Goal: Task Accomplishment & Management: Manage account settings

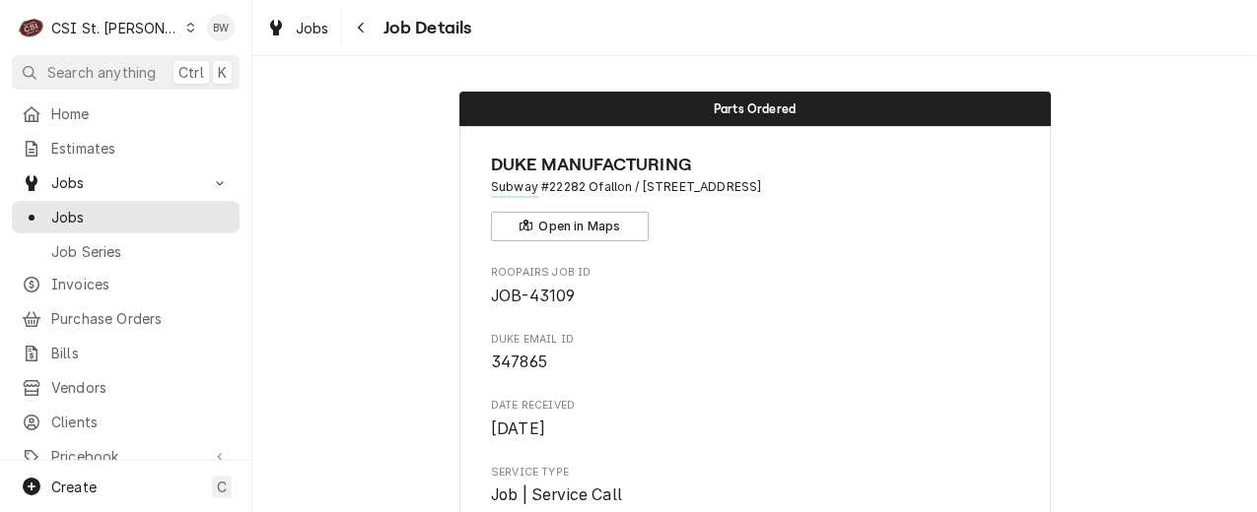
scroll to position [2661, 0]
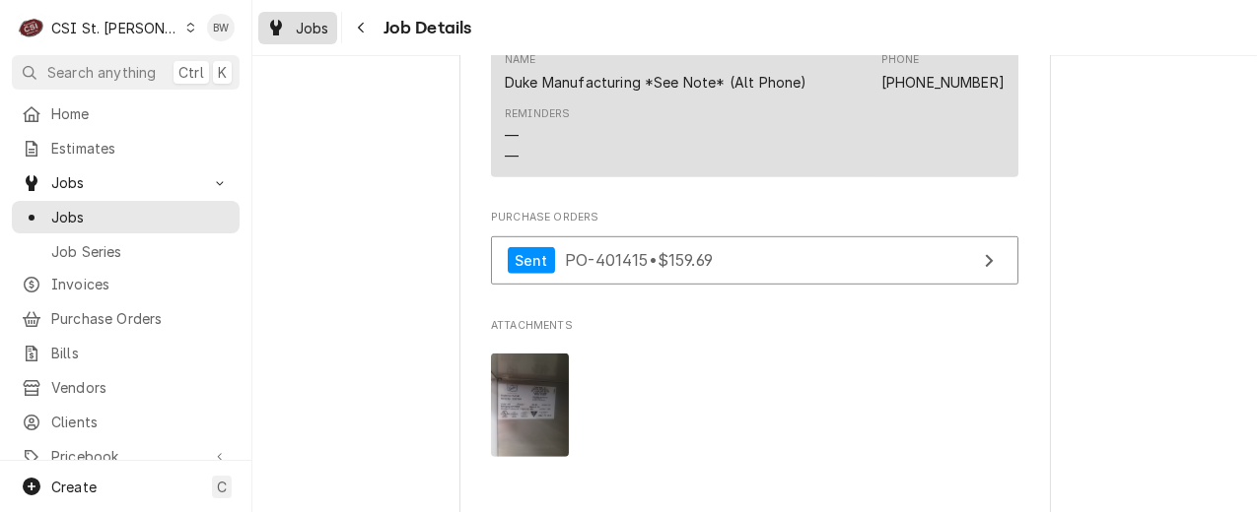
click at [328, 23] on span "Jobs" at bounding box center [313, 28] width 34 height 21
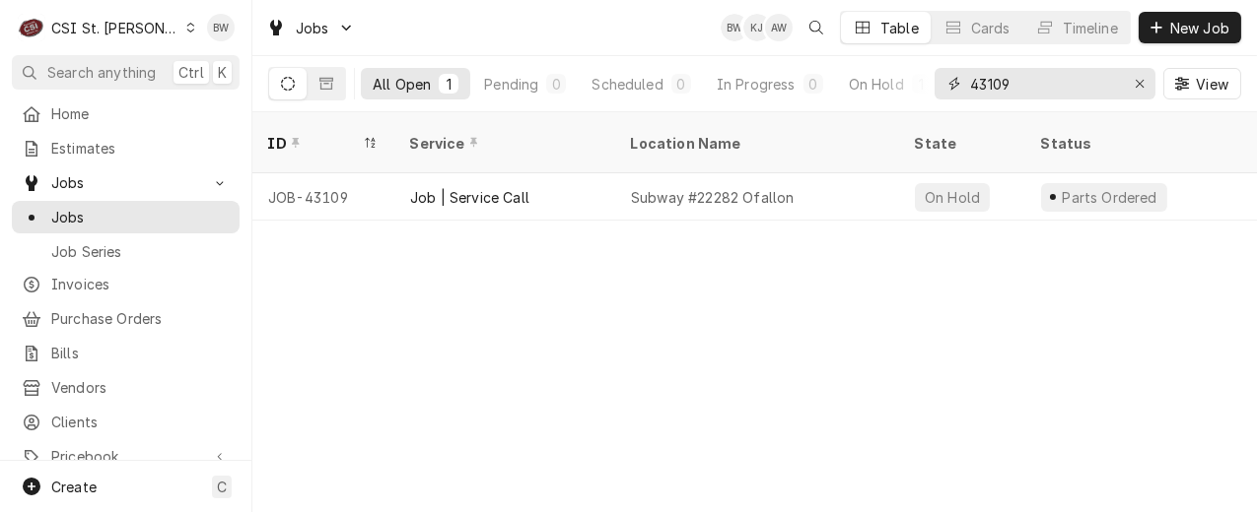
click at [1027, 78] on input "43109" at bounding box center [1044, 84] width 148 height 32
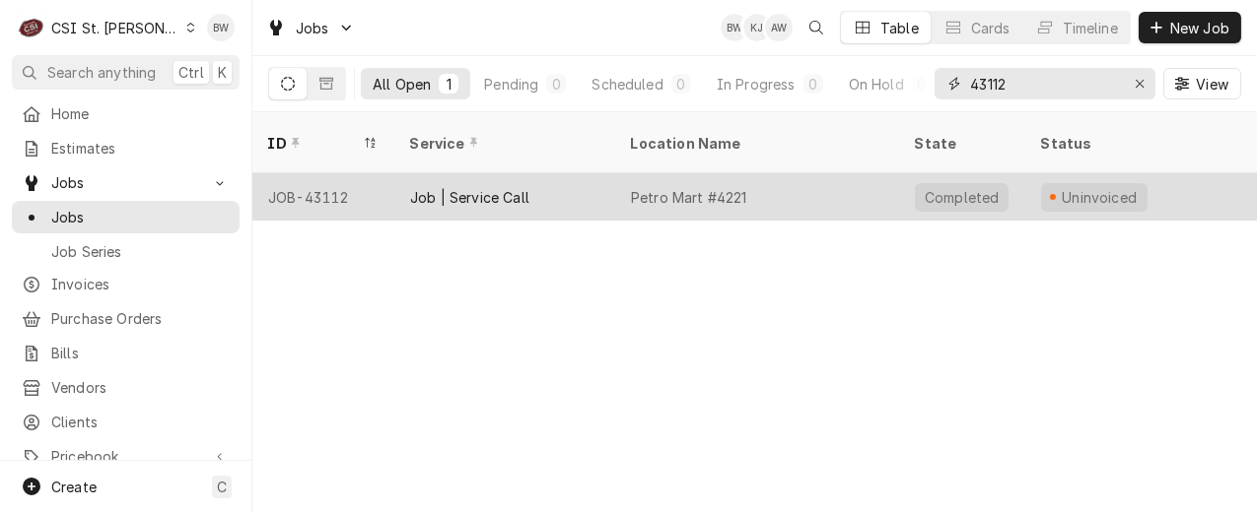
type input "43112"
click at [331, 173] on div "JOB-43112" at bounding box center [323, 196] width 142 height 47
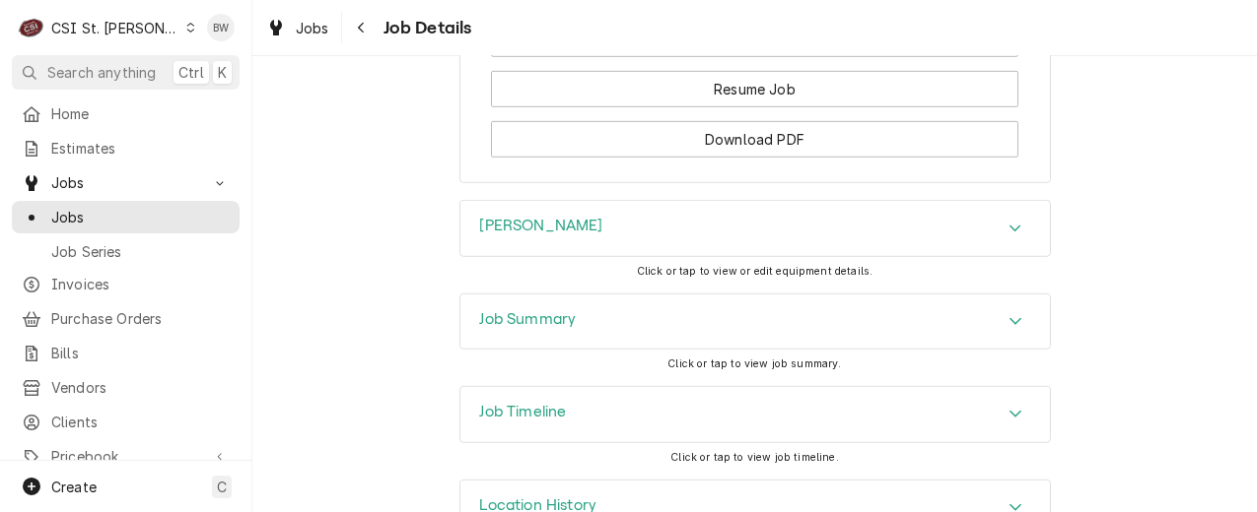
scroll to position [2760, 0]
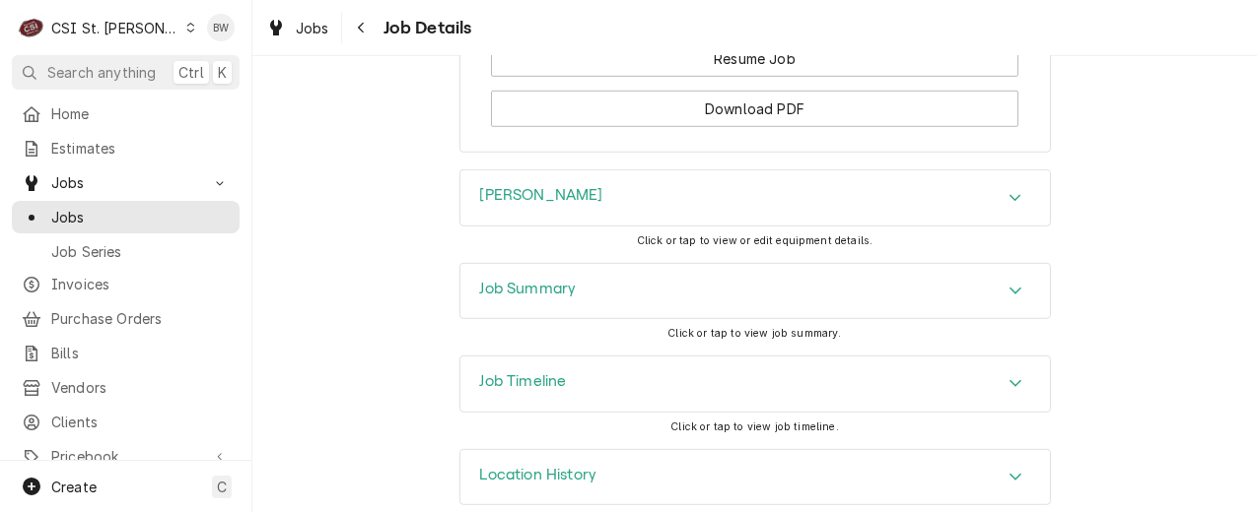
click at [469, 264] on div "Job Summary" at bounding box center [754, 291] width 589 height 55
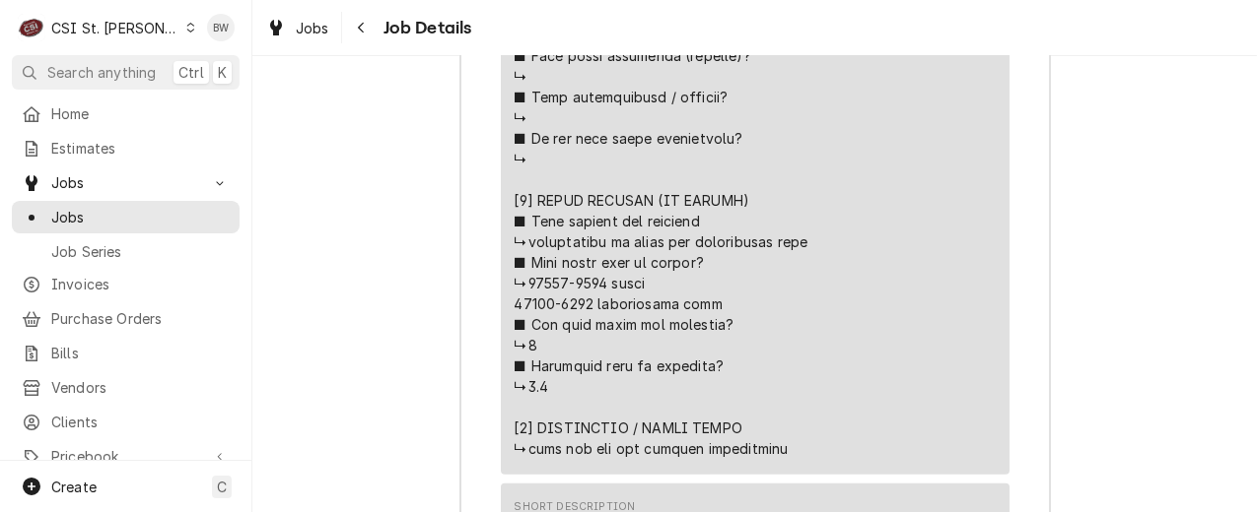
scroll to position [4336, 0]
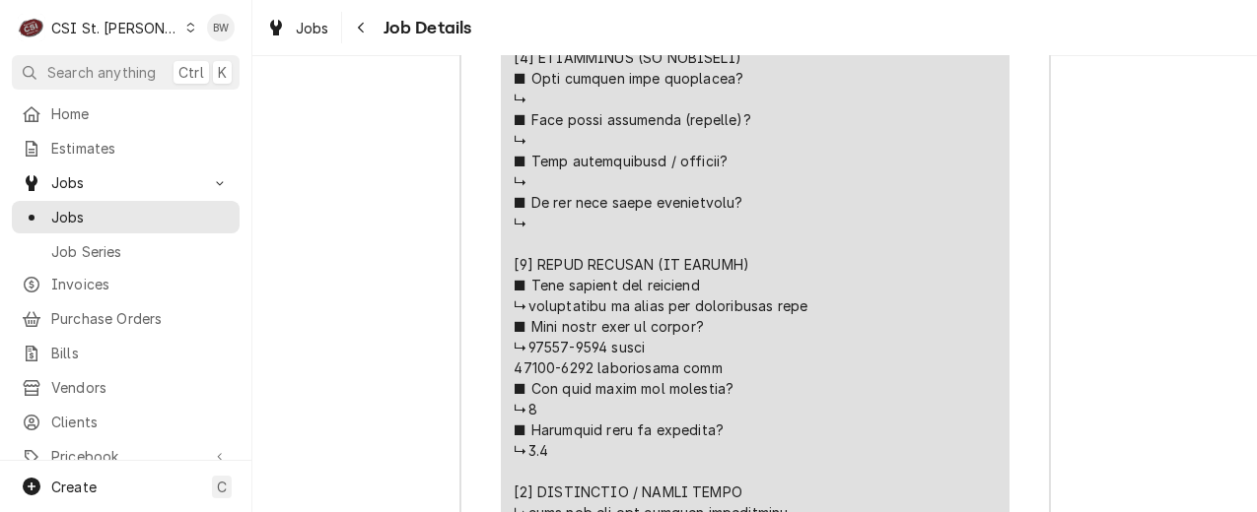
drag, startPoint x: 598, startPoint y: 315, endPoint x: 519, endPoint y: 320, distance: 79.0
drag, startPoint x: 519, startPoint y: 320, endPoint x: 542, endPoint y: 318, distance: 22.8
copy div "⚠️ 𝗙𝗢𝗥𝗠 𝗜𝗡𝗦𝗧𝗥𝗨𝗖𝗧𝗜𝗢𝗡𝗦 ⚠️ ✪ 𝗖𝗼𝗺𝗽𝗹𝗲𝘁𝗲 𝗮𝗹𝗹 𝗿𝗲𝗹𝗲𝘃𝗮𝗻𝘁 𝘀𝗲𝗰𝘁𝗶𝗼𝗻𝘀 ✪ 𝗣𝗿𝗼𝘃𝗶𝗱𝗲 𝗱𝗲𝘁𝗮𝗶𝗹𝗲𝗱 𝗮𝗻𝘀…"
click at [297, 249] on div "Job Summary Roopairs Job ID JOB-43112 Noreply@axxerion email ID WRK-2597542 Ser…" at bounding box center [754, 386] width 1004 height 3400
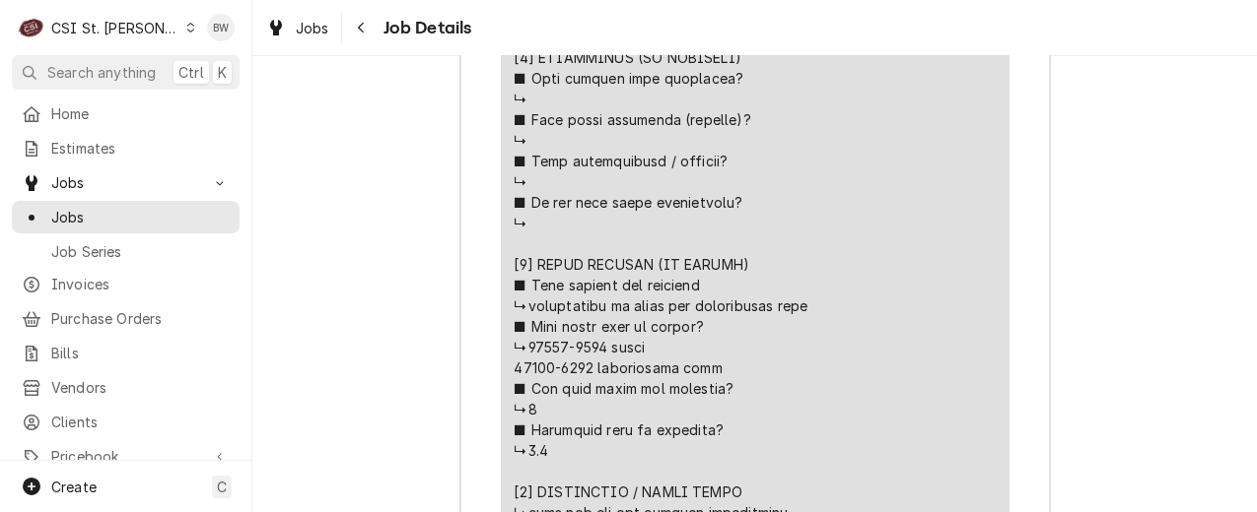
drag, startPoint x: 580, startPoint y: 342, endPoint x: 507, endPoint y: 342, distance: 72.9
copy div "⚠️ 𝗙𝗢𝗥𝗠 𝗜𝗡𝗦𝗧𝗥𝗨𝗖𝗧𝗜𝗢𝗡𝗦 ⚠️ ✪ 𝗖𝗼𝗺𝗽𝗹𝗲𝘁𝗲 𝗮𝗹𝗹 𝗿𝗲𝗹𝗲𝘃𝗮𝗻𝘁 𝘀𝗲𝗰𝘁𝗶𝗼𝗻𝘀 ✪ 𝗣𝗿𝗼𝘃𝗶𝗱𝗲 𝗱𝗲𝘁𝗮𝗶𝗹𝗲𝗱 𝗮𝗻𝘀…"
click at [373, 200] on div "Job Summary Roopairs Job ID JOB-43112 Noreply@axxerion email ID WRK-2597542 Ser…" at bounding box center [754, 386] width 1004 height 3400
click at [327, 28] on span "Jobs" at bounding box center [313, 28] width 34 height 21
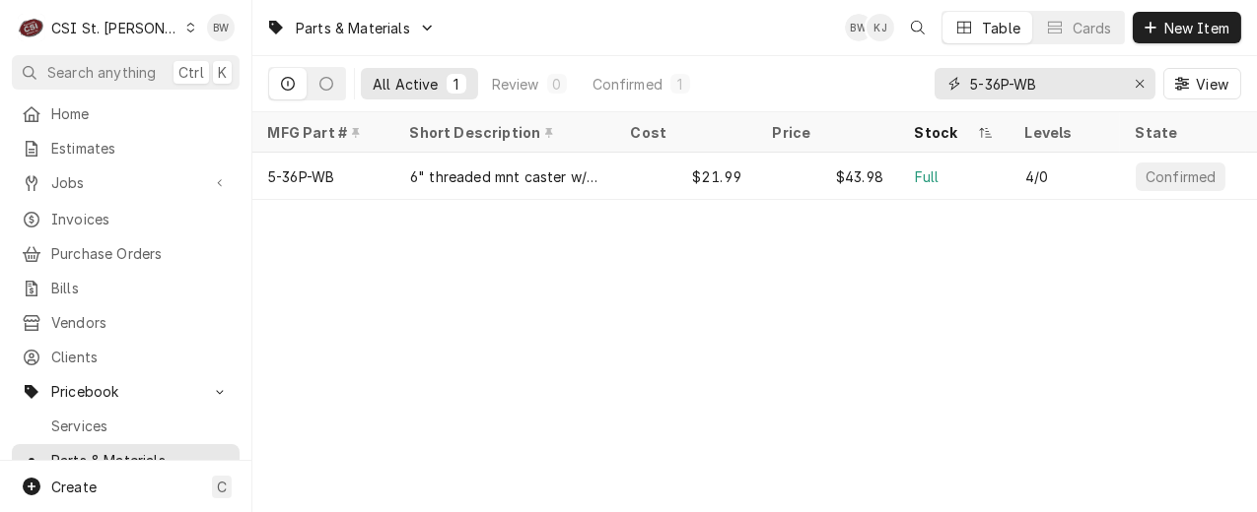
drag, startPoint x: 1052, startPoint y: 79, endPoint x: 953, endPoint y: 89, distance: 99.0
click at [953, 89] on div "5-36P-WB" at bounding box center [1044, 84] width 221 height 32
paste input "18600-0069"
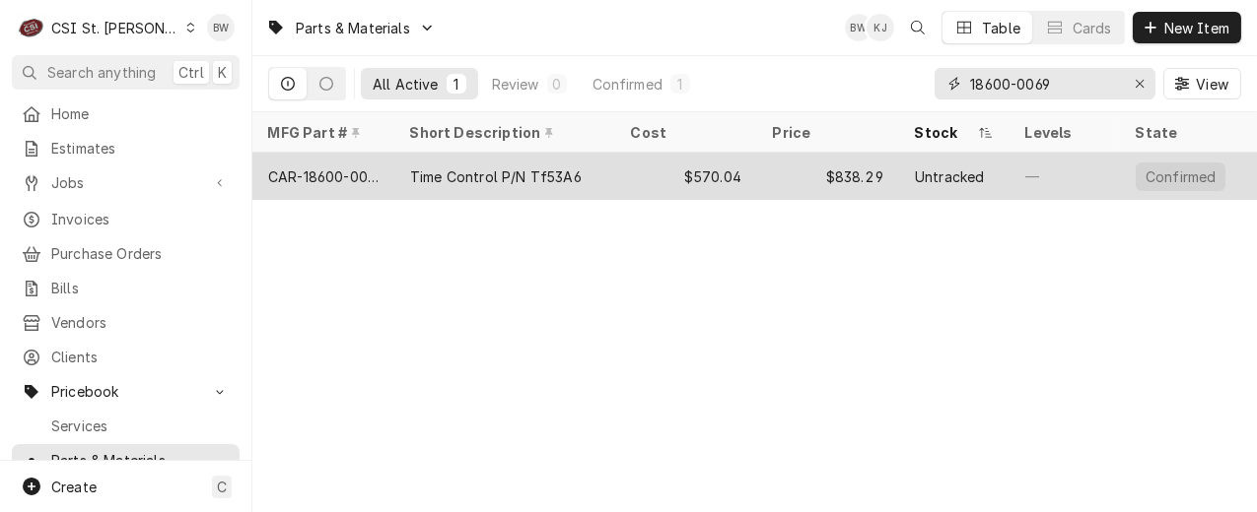
type input "18600-0069"
click at [343, 171] on div "CAR-18600-0069" at bounding box center [323, 177] width 110 height 21
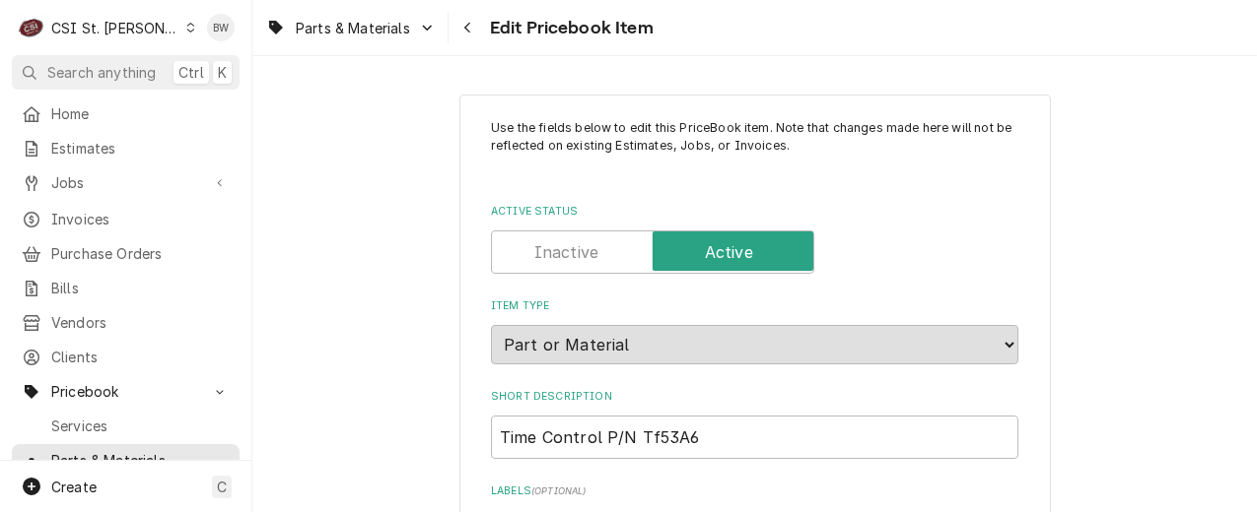
type textarea "x"
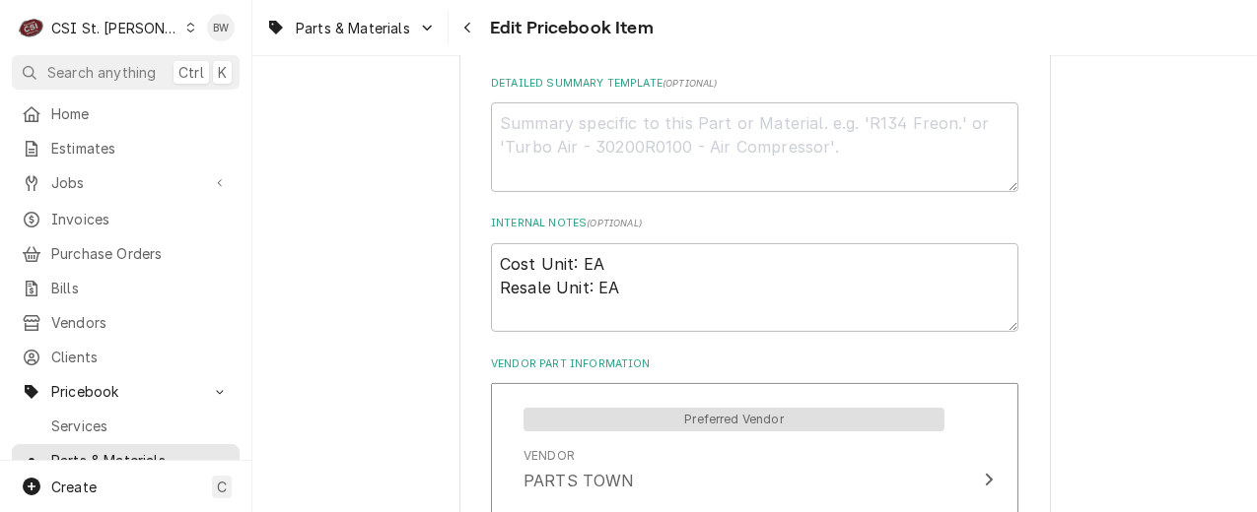
scroll to position [887, 0]
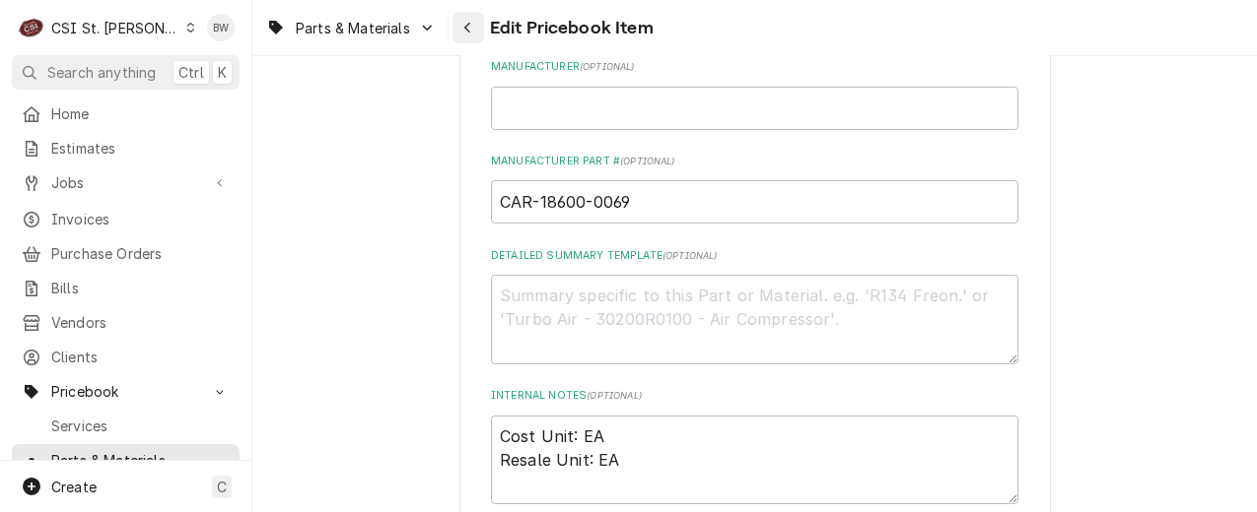
click at [467, 27] on icon "Navigate back" at bounding box center [467, 28] width 9 height 14
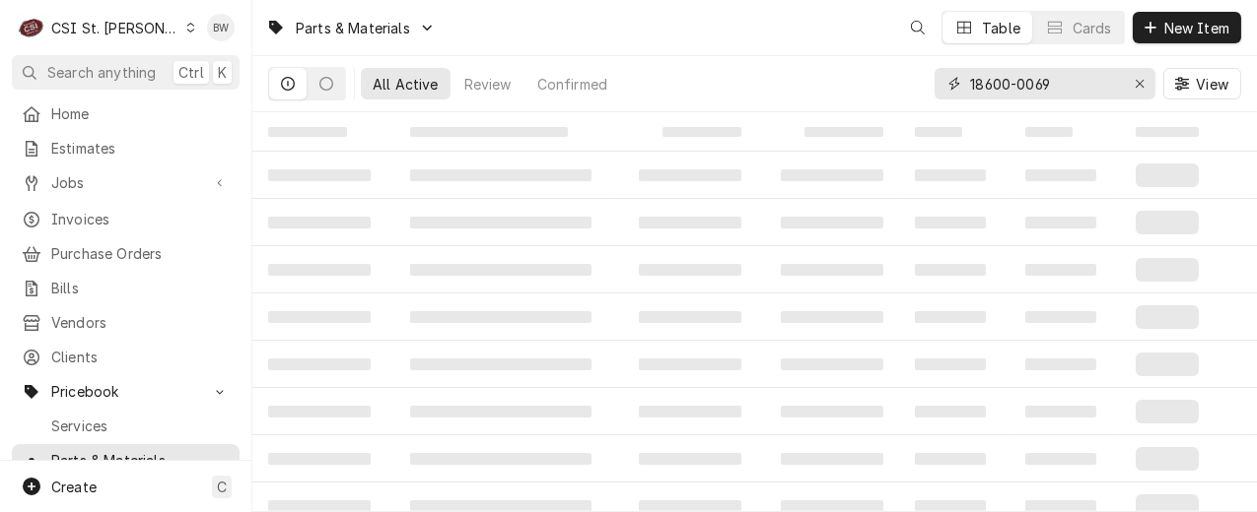
drag, startPoint x: 1072, startPoint y: 86, endPoint x: 926, endPoint y: 86, distance: 145.9
click at [926, 86] on div "All Active Review Confirmed 18600-0069 View" at bounding box center [754, 83] width 973 height 55
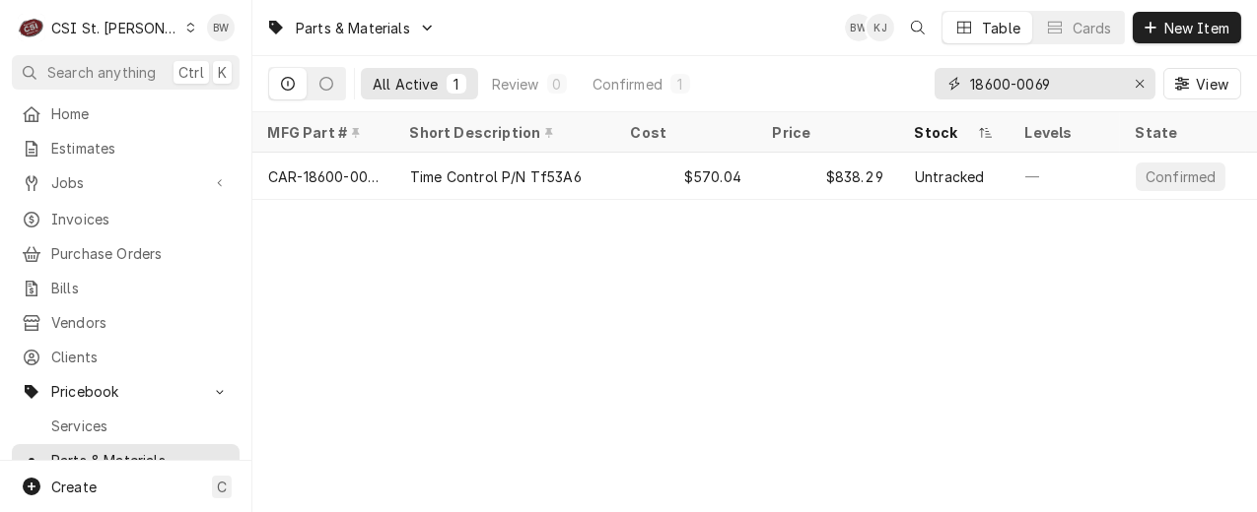
paste input "16-0014"
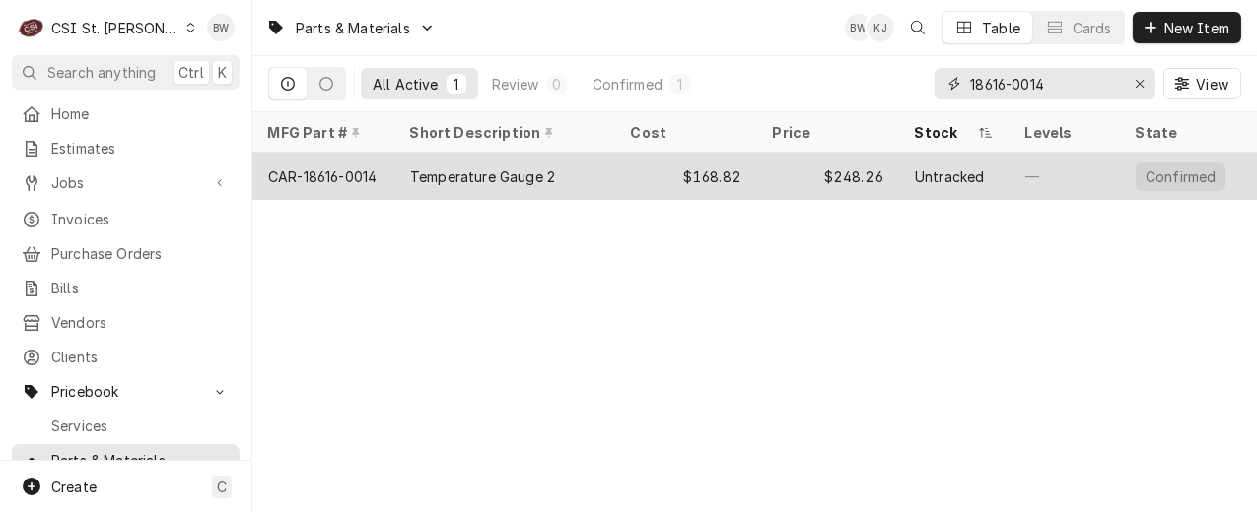
type input "18616-0014"
click at [344, 172] on div "CAR-18616-0014" at bounding box center [322, 177] width 108 height 21
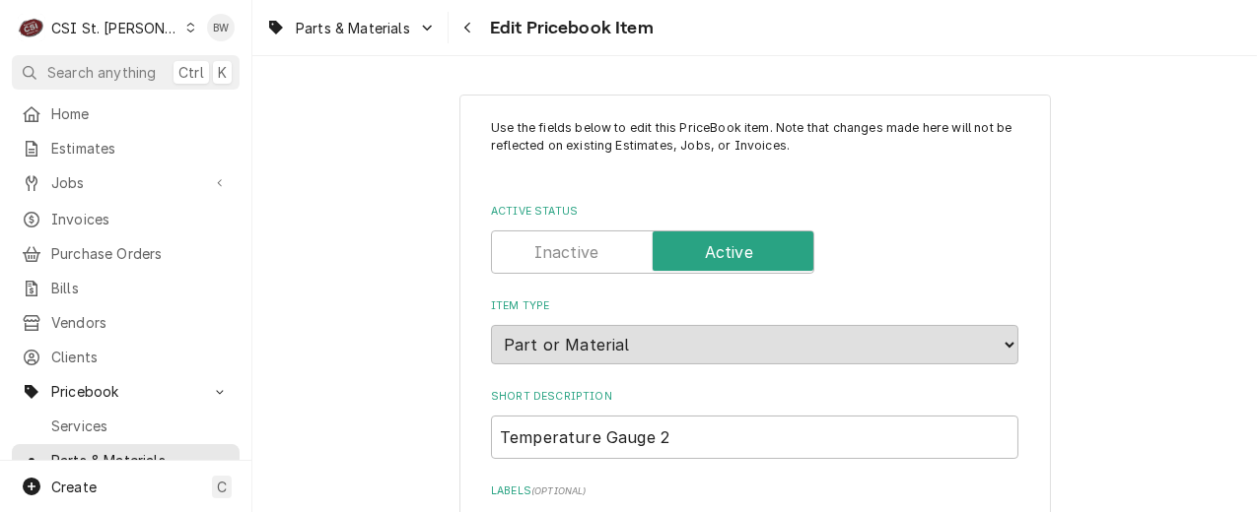
type textarea "x"
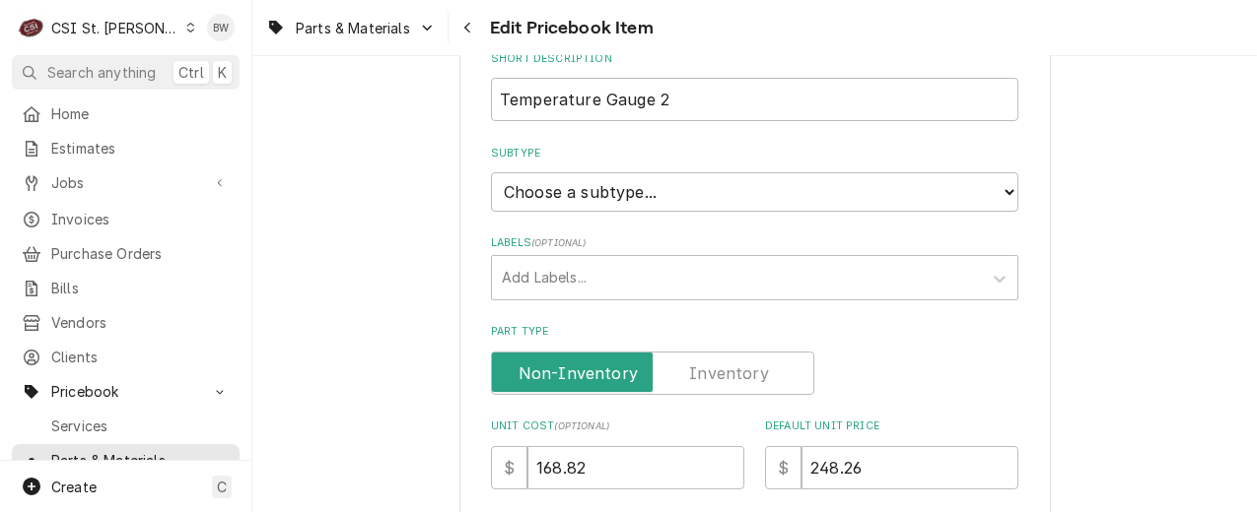
scroll to position [493, 0]
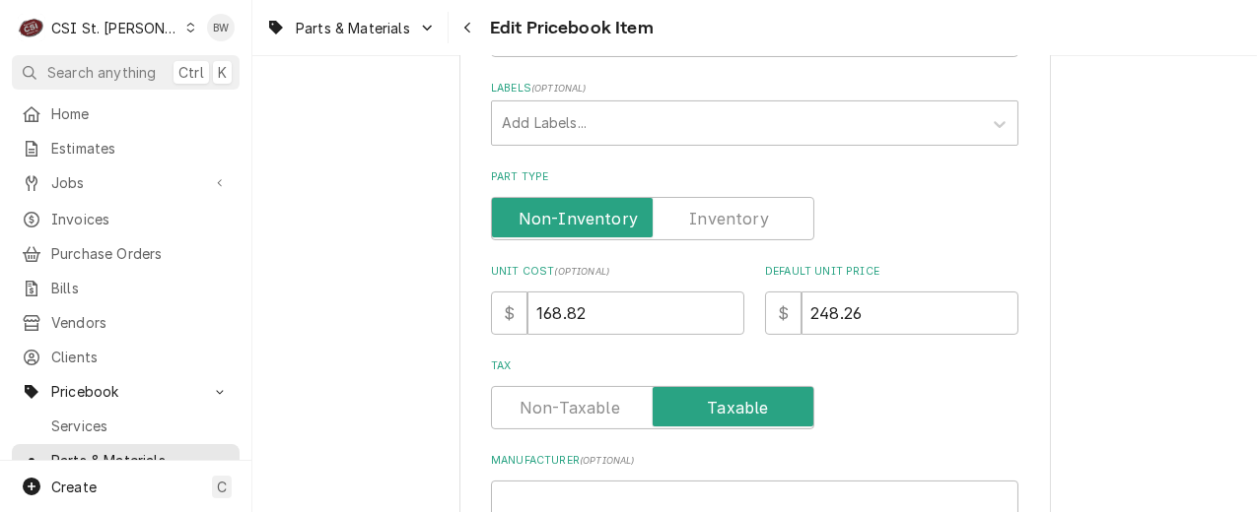
click at [742, 215] on label "Part Type" at bounding box center [652, 218] width 323 height 43
click at [742, 215] on input "Part Type" at bounding box center [653, 218] width 306 height 43
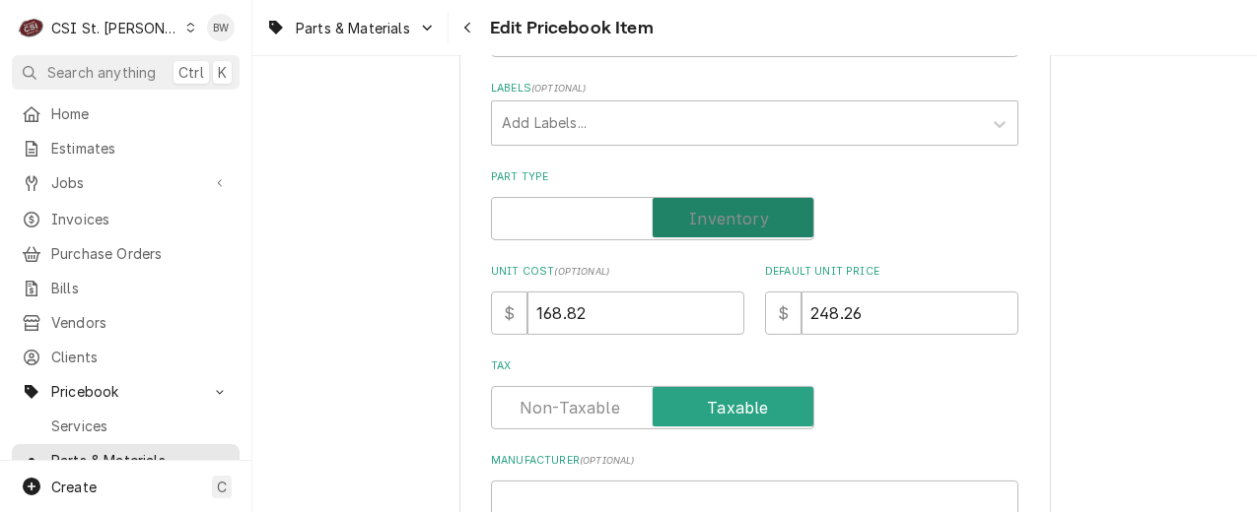
checkbox input "true"
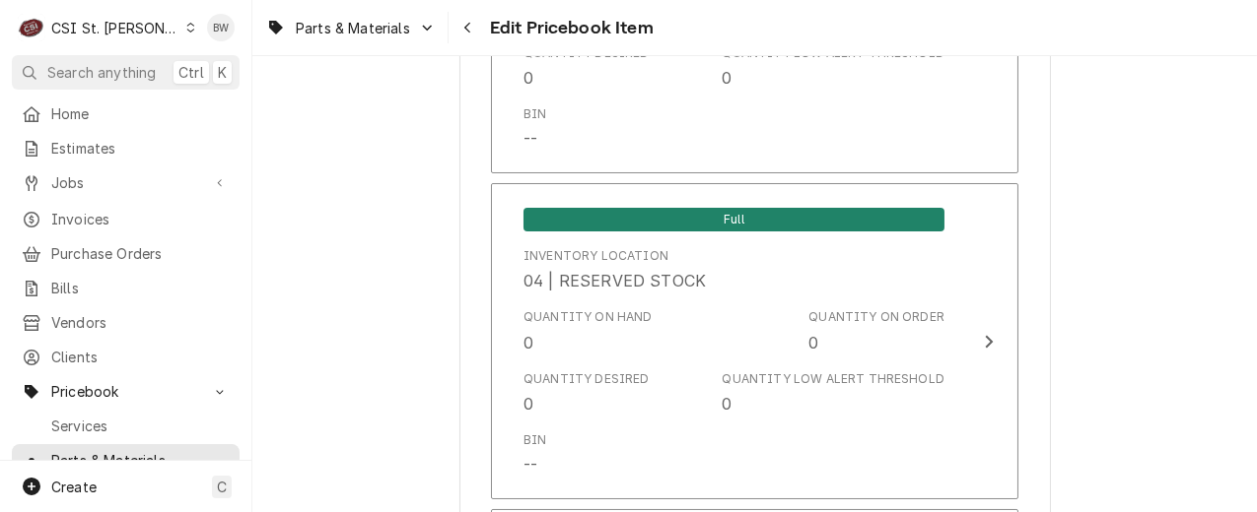
scroll to position [17308, 0]
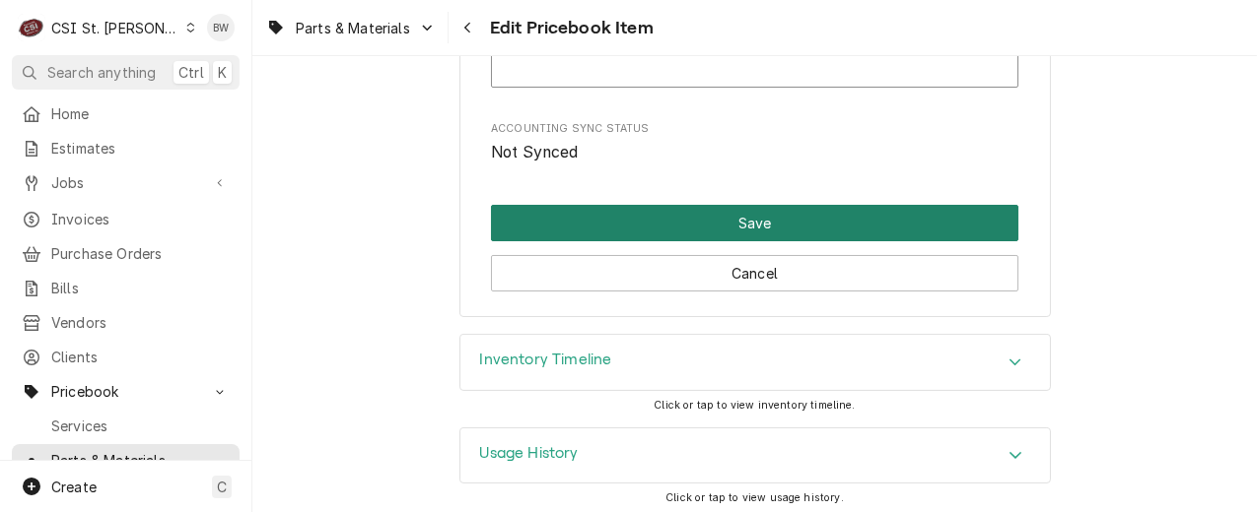
click at [641, 218] on button "Save" at bounding box center [754, 223] width 527 height 36
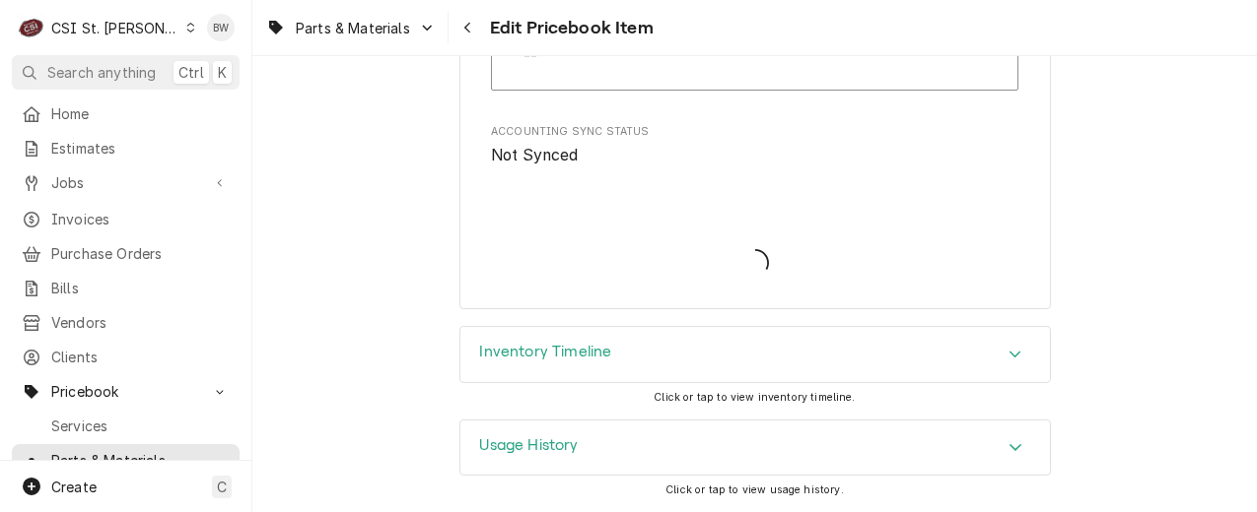
scroll to position [17297, 0]
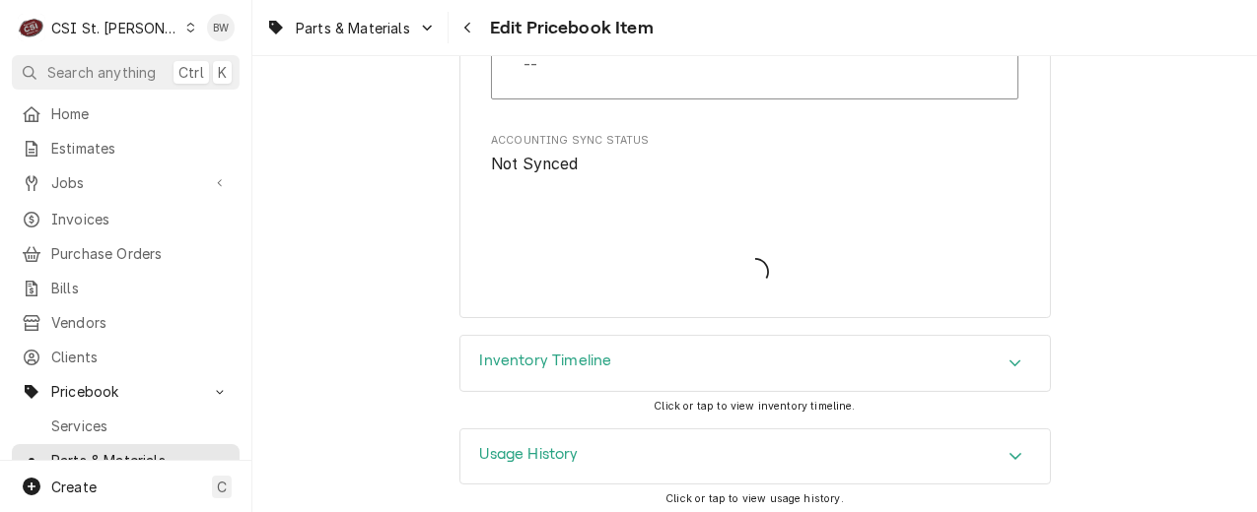
type textarea "x"
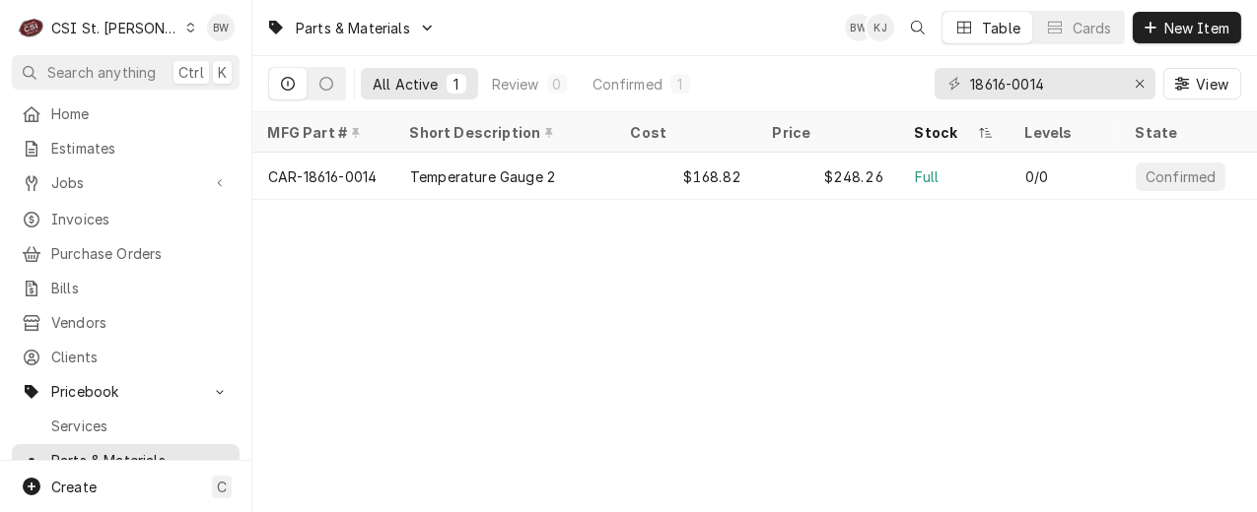
drag, startPoint x: 258, startPoint y: 339, endPoint x: 320, endPoint y: 324, distance: 63.8
click at [258, 339] on div "Parts & Materials BW KJ Table Cards New Item All Active 1 Review 0 Confirmed 1 …" at bounding box center [754, 256] width 1004 height 512
drag, startPoint x: 1068, startPoint y: 89, endPoint x: 925, endPoint y: 89, distance: 142.9
click at [925, 89] on div "All Active 1 Review 0 Confirmed 1 18616-0014 View" at bounding box center [754, 83] width 973 height 55
paste input "00-0069"
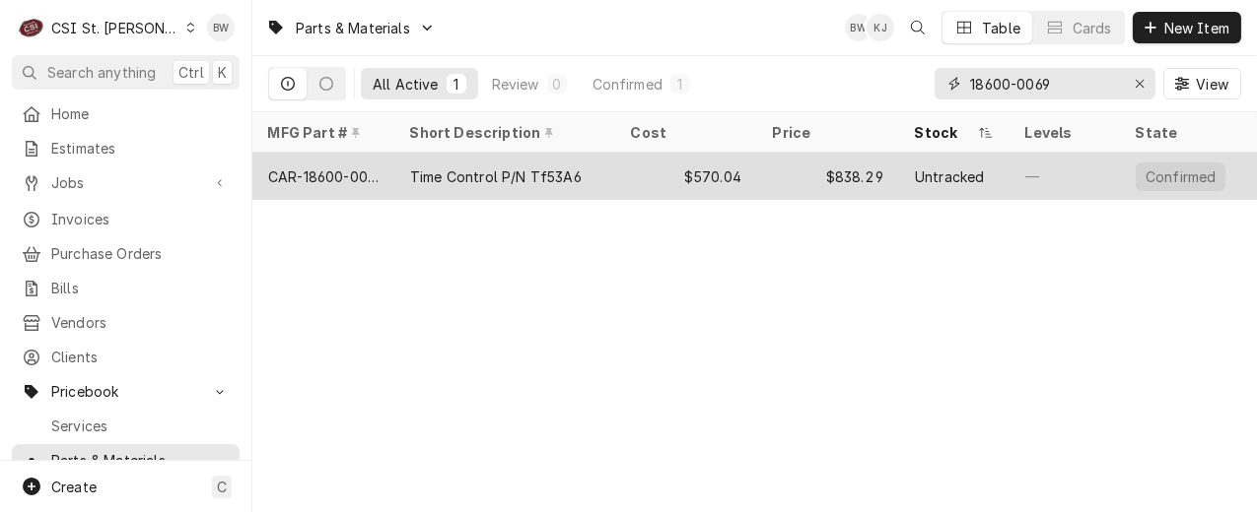
type input "18600-0069"
click at [372, 168] on div "CAR-18600-0069" at bounding box center [323, 177] width 110 height 21
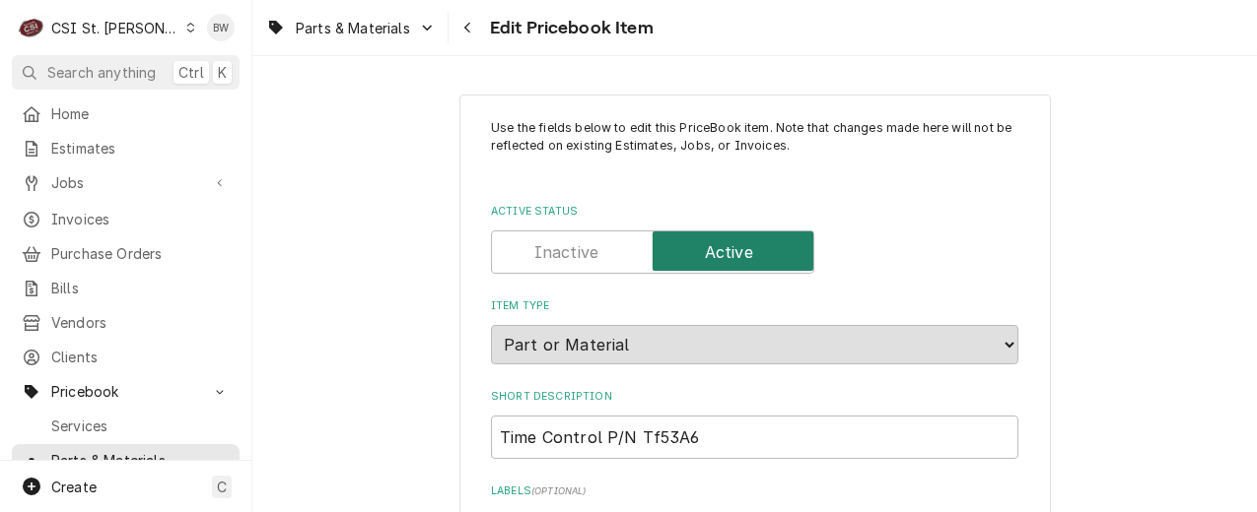
type textarea "x"
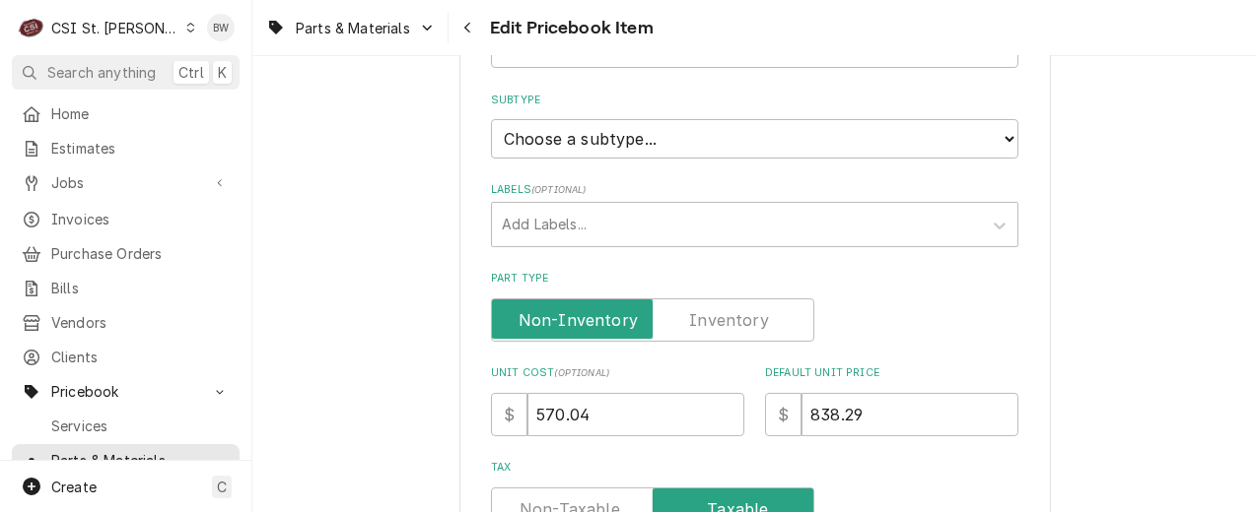
scroll to position [394, 0]
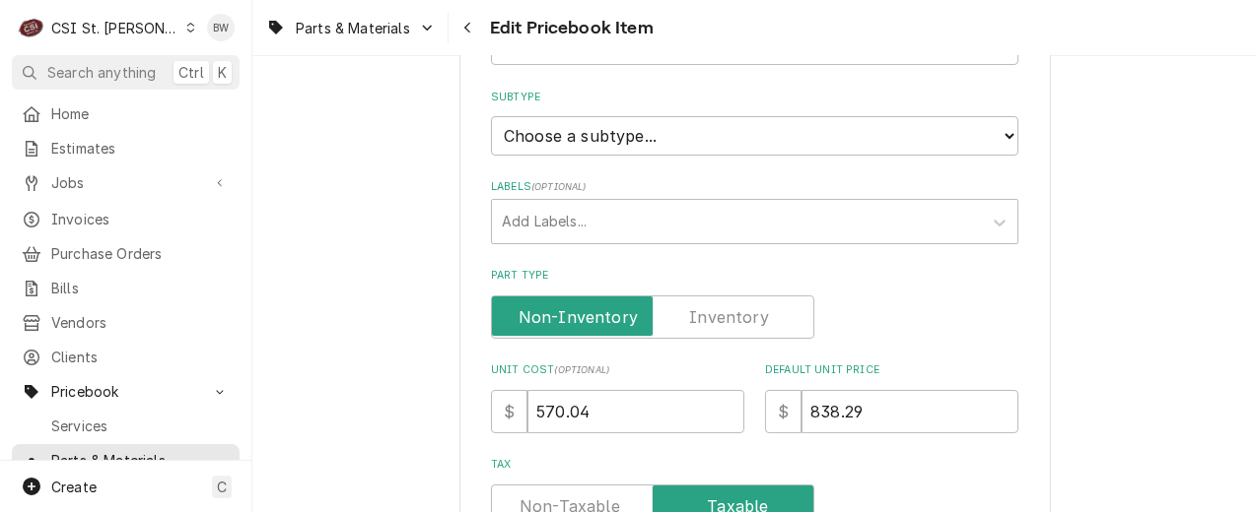
click at [714, 303] on label "Part Type" at bounding box center [652, 317] width 323 height 43
click at [714, 303] on input "Part Type" at bounding box center [653, 317] width 306 height 43
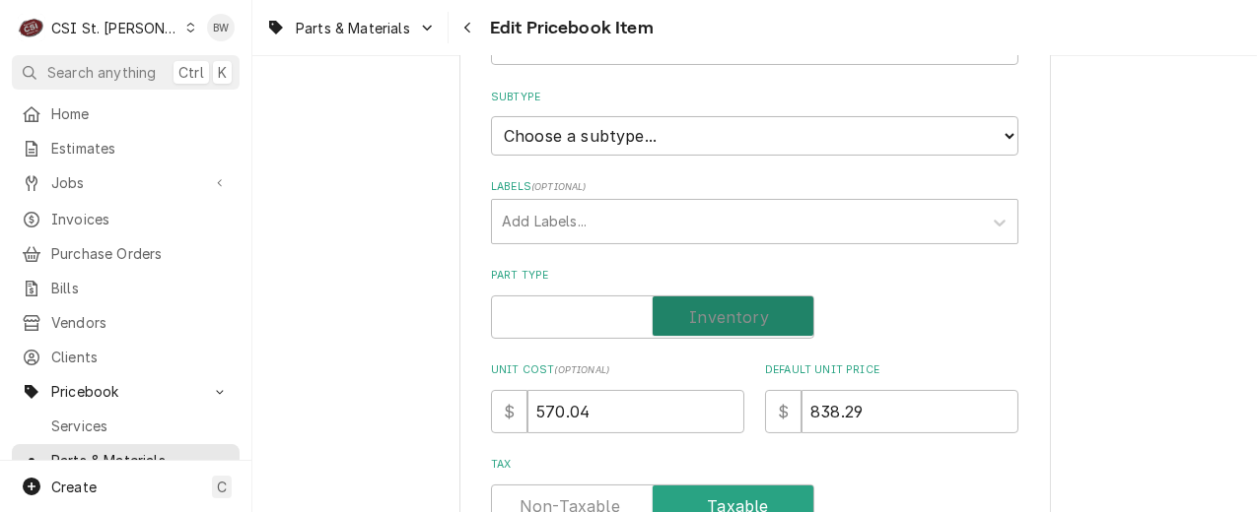
checkbox input "true"
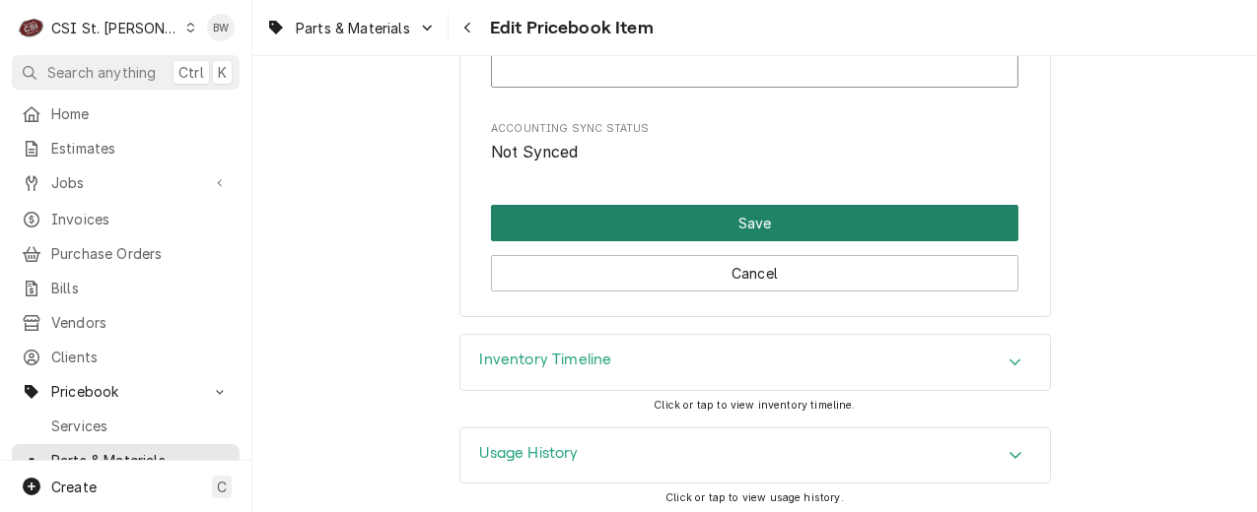
click at [678, 216] on button "Save" at bounding box center [754, 223] width 527 height 36
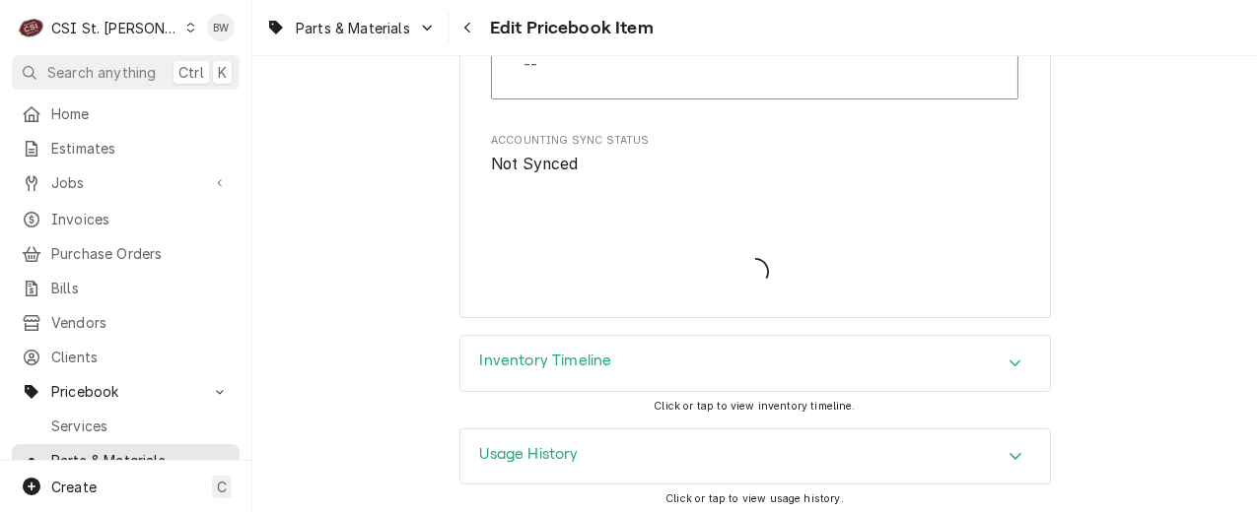
type textarea "x"
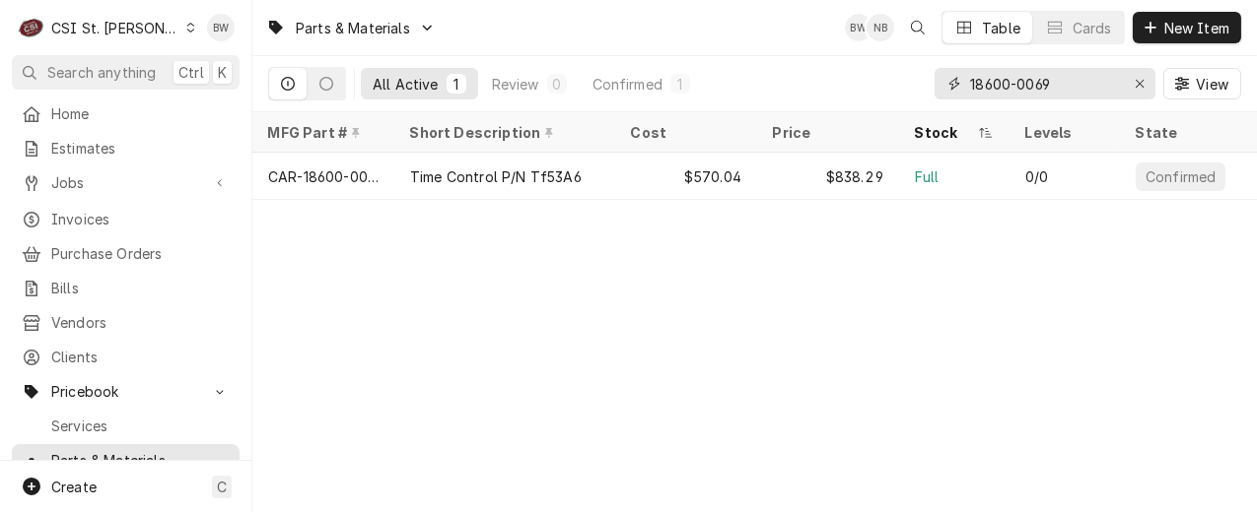
drag, startPoint x: 1081, startPoint y: 88, endPoint x: 911, endPoint y: 92, distance: 170.5
click at [911, 92] on div "All Active 1 Review 0 Confirmed 1 18600-0069 View" at bounding box center [754, 83] width 973 height 55
paste input "00-893120-00001"
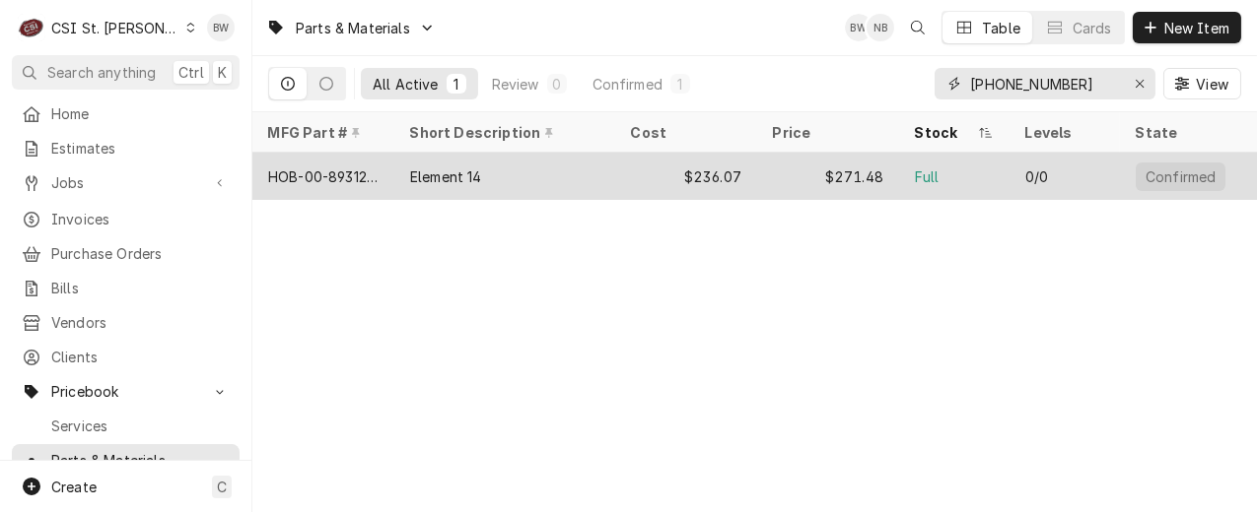
type input "00-893120-00001"
click at [328, 177] on div "HOB-00-893120-00001" at bounding box center [323, 177] width 110 height 21
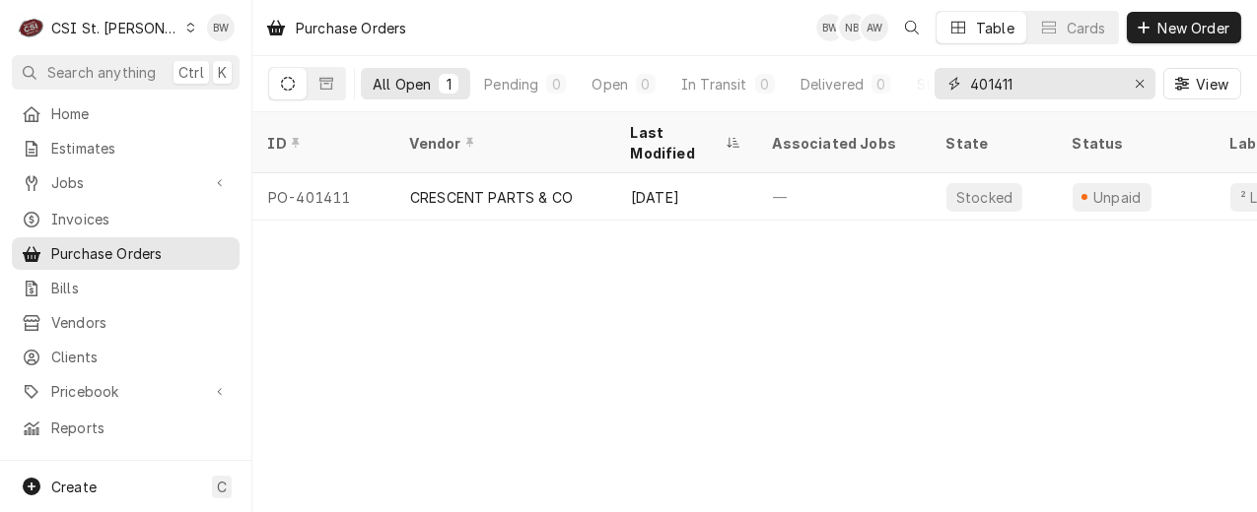
drag, startPoint x: 1033, startPoint y: 81, endPoint x: 940, endPoint y: 81, distance: 92.6
click at [940, 81] on div "401411" at bounding box center [1044, 84] width 221 height 32
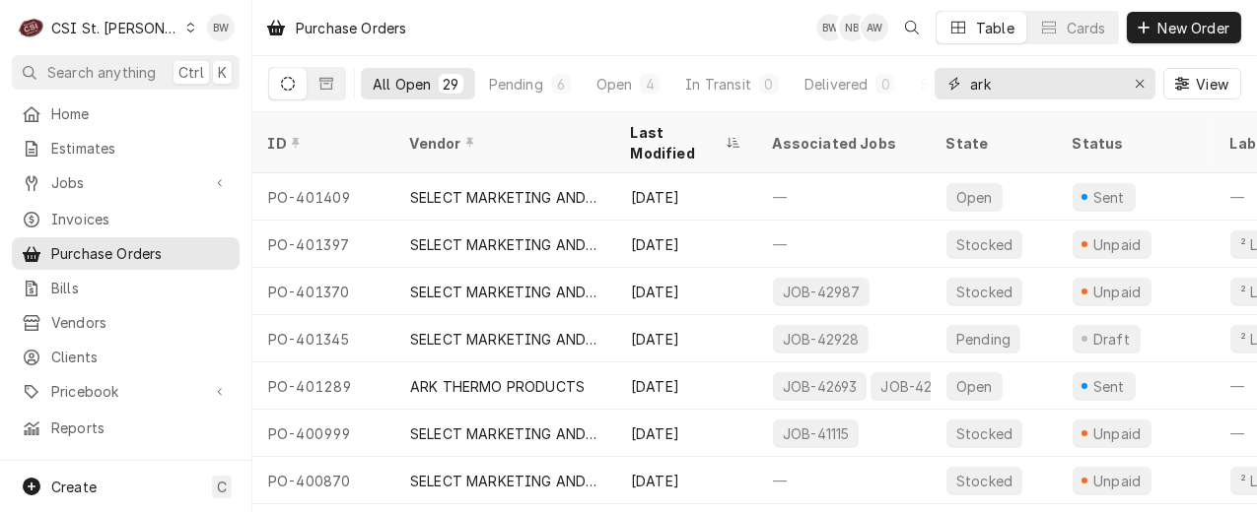
type input "ark"
click at [493, 25] on div "Purchase Orders BW AW Table Cards New Order" at bounding box center [754, 27] width 1004 height 55
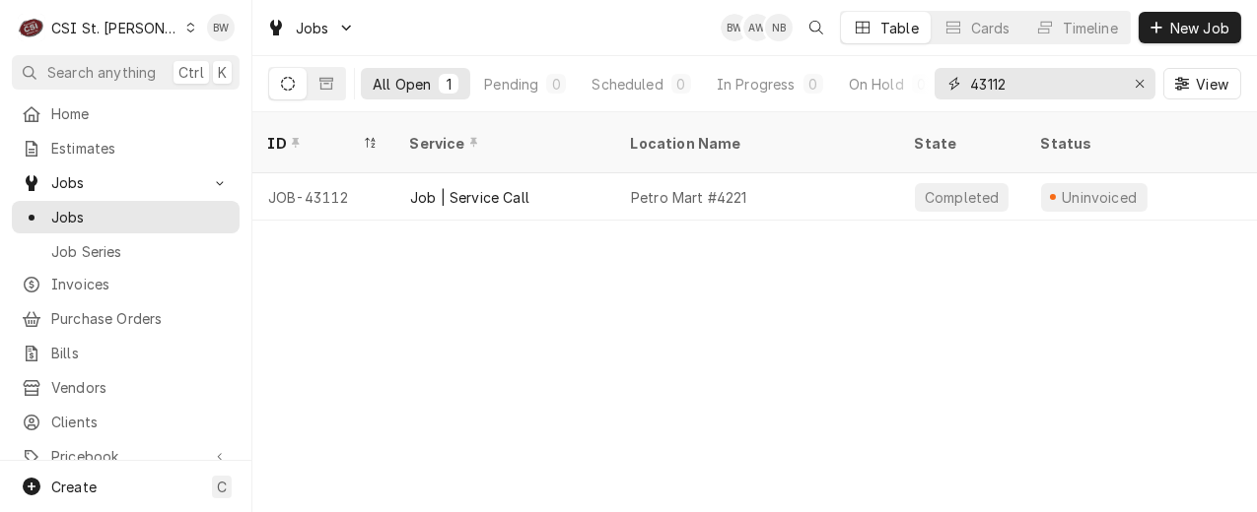
drag, startPoint x: 1021, startPoint y: 80, endPoint x: 998, endPoint y: 86, distance: 23.4
click at [998, 86] on input "43112" at bounding box center [1044, 84] width 148 height 32
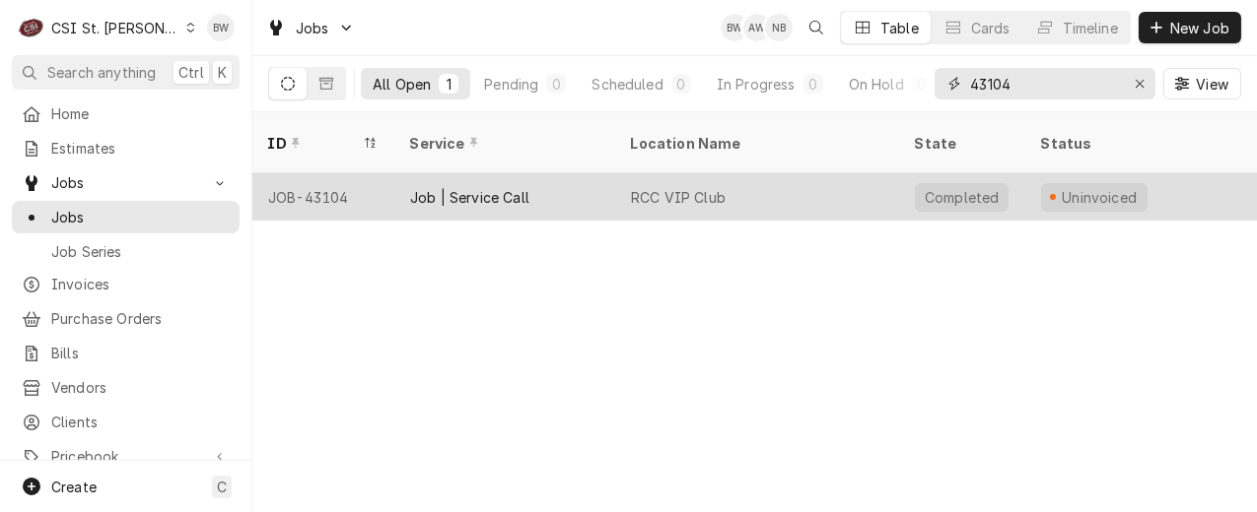
type input "43104"
click at [312, 173] on div "JOB-43104" at bounding box center [323, 196] width 142 height 47
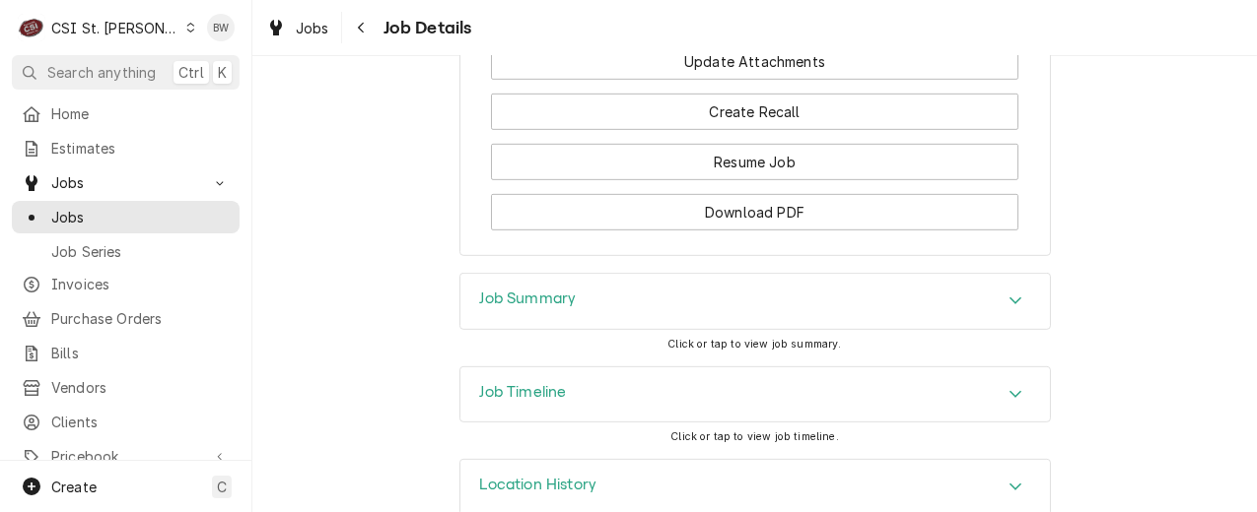
scroll to position [2412, 0]
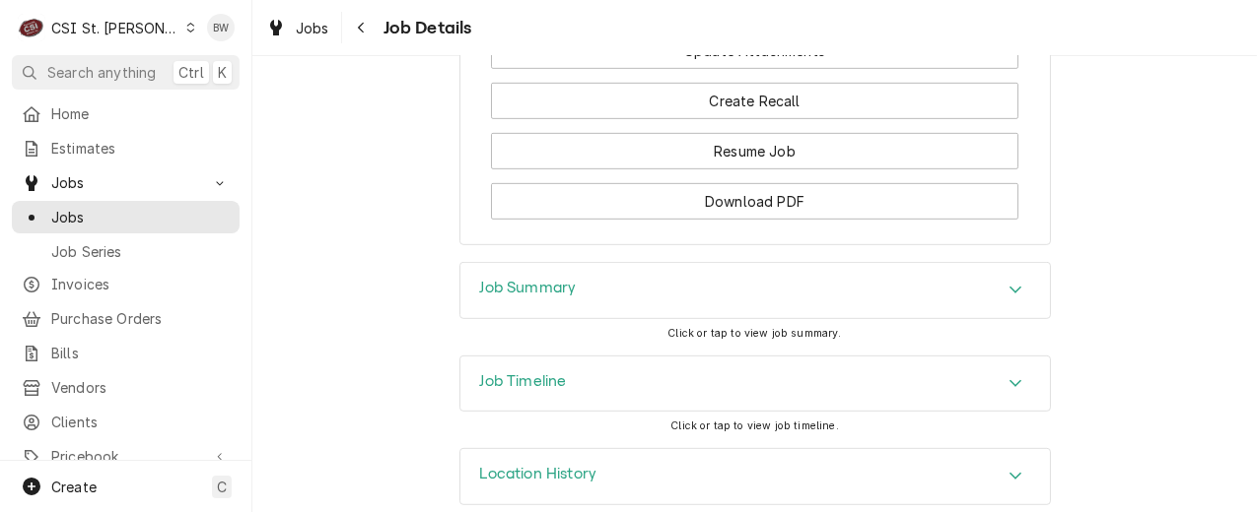
click at [481, 279] on h3 "Job Summary" at bounding box center [528, 288] width 97 height 19
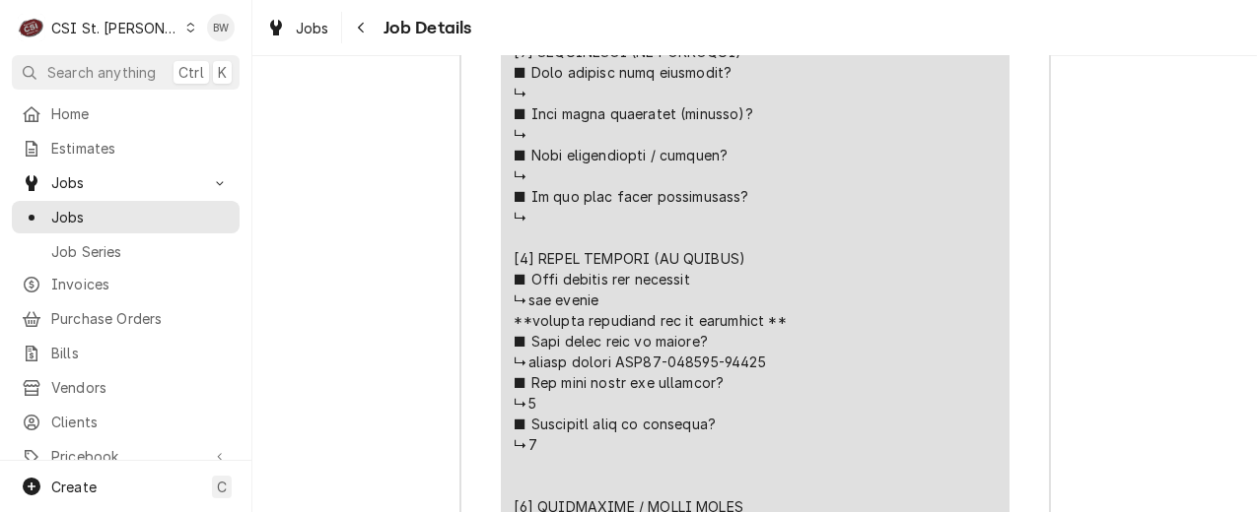
scroll to position [4383, 0]
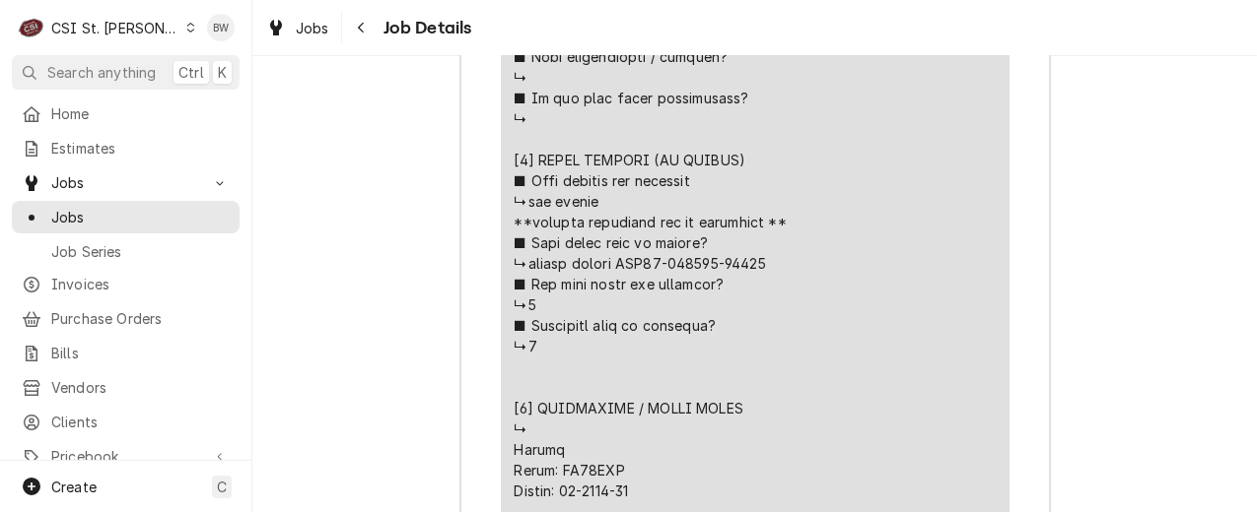
drag, startPoint x: 769, startPoint y: 231, endPoint x: 648, endPoint y: 239, distance: 121.5
click at [648, 239] on div "Line Item" at bounding box center [754, 57] width 481 height 1594
drag, startPoint x: 648, startPoint y: 239, endPoint x: 677, endPoint y: 239, distance: 29.6
copy div "supports the he"
click at [436, 265] on div "Job Summary Roopairs Job ID JOB-43104 Service Type Job | Service Call Job Type …" at bounding box center [754, 152] width 1004 height 3722
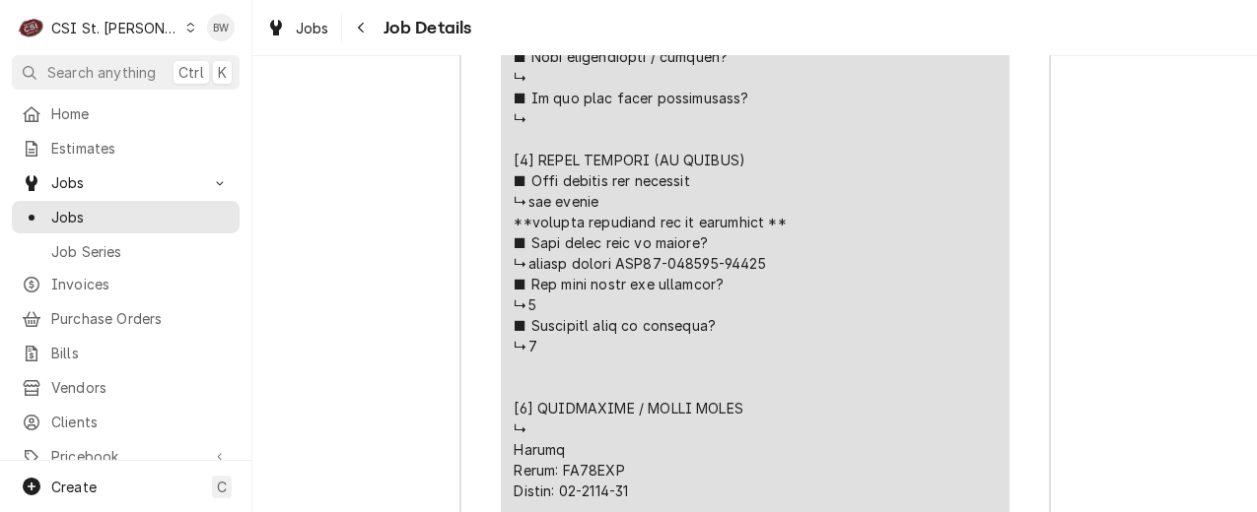
click at [428, 234] on div "Job Summary Roopairs Job ID JOB-43104 Service Type Job | Service Call Job Type …" at bounding box center [754, 152] width 1004 height 3722
click at [460, 257] on div "Roopairs Job ID JOB-43104 Service Type Job | Service Call Job Type Service Tota…" at bounding box center [754, 170] width 589 height 3644
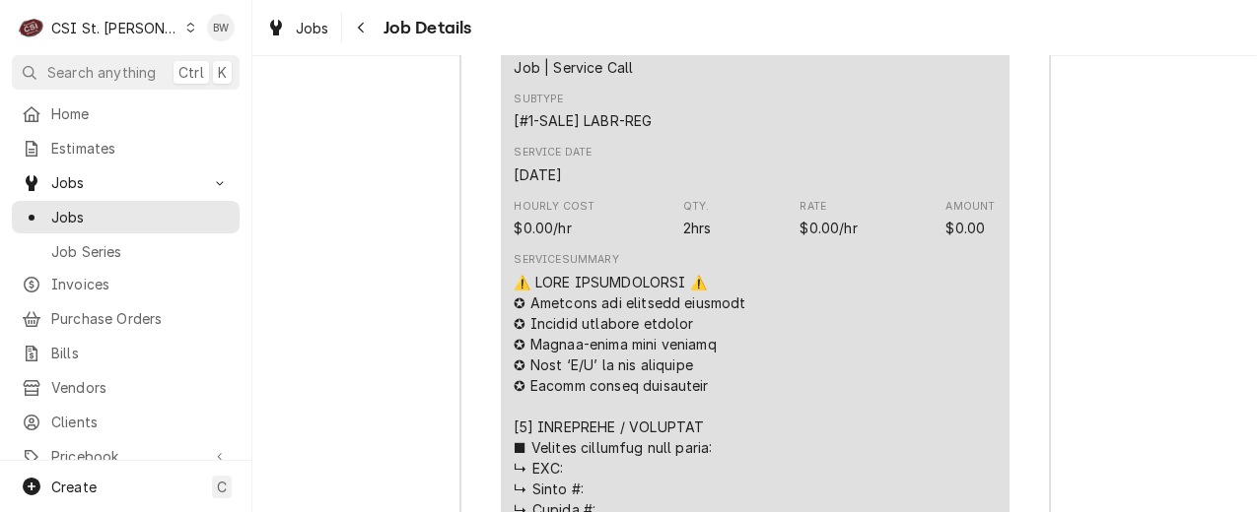
scroll to position [3102, 0]
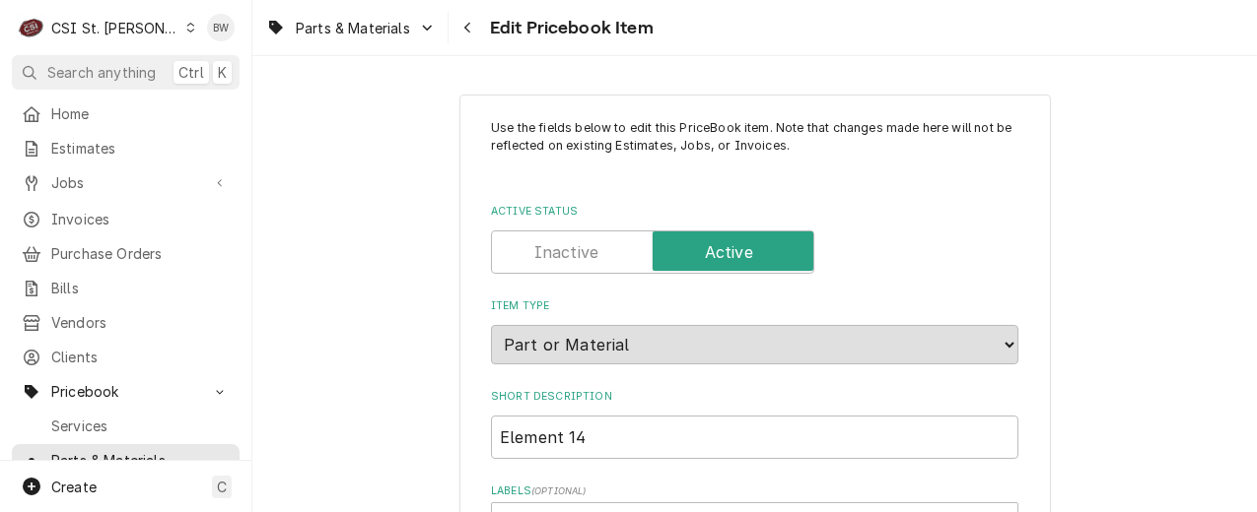
type textarea "x"
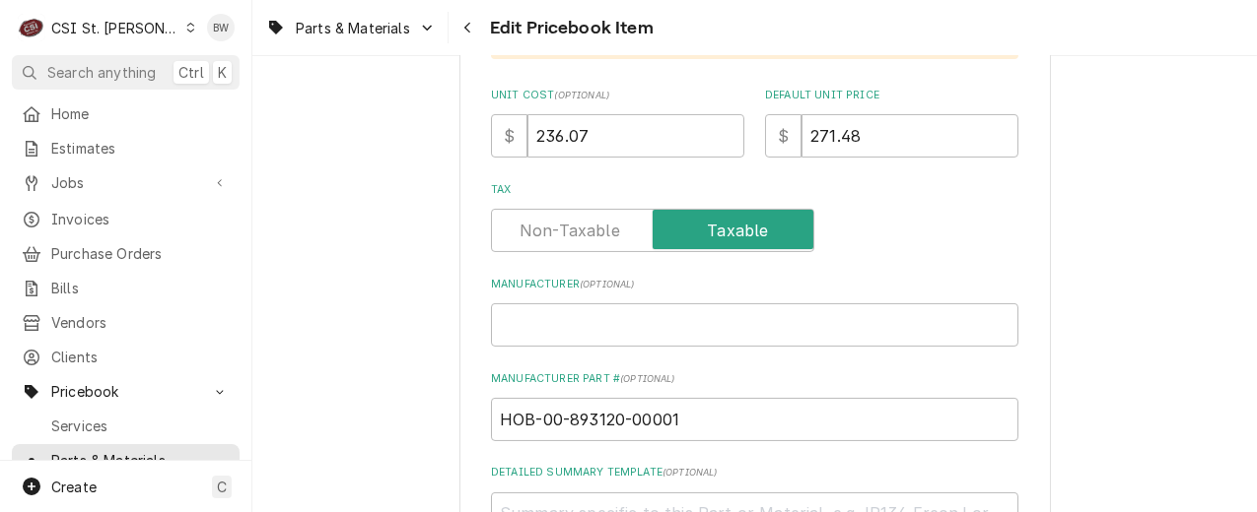
scroll to position [887, 0]
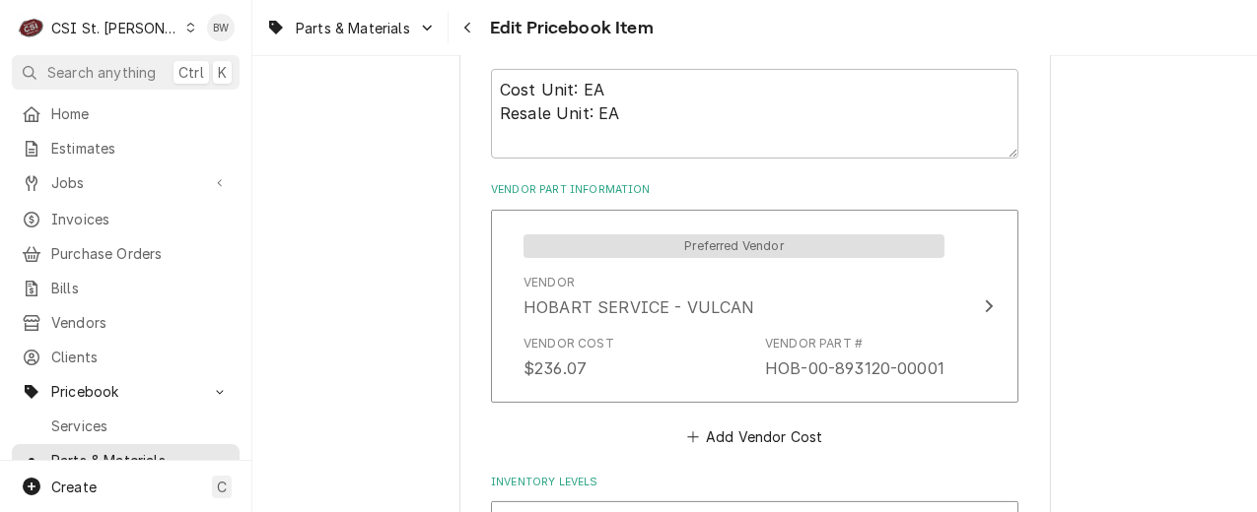
scroll to position [1380, 0]
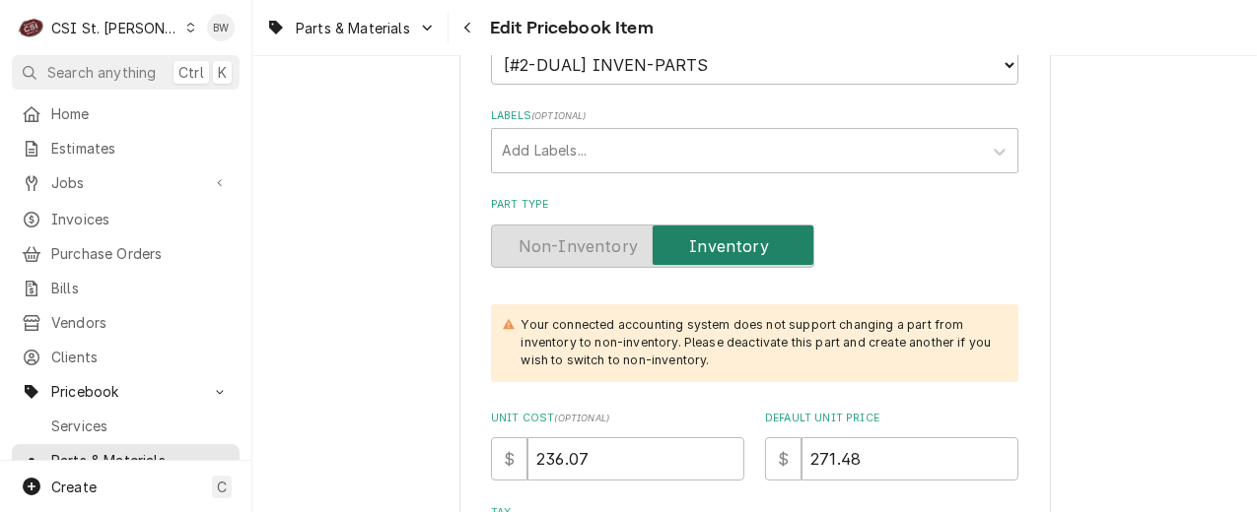
scroll to position [493, 0]
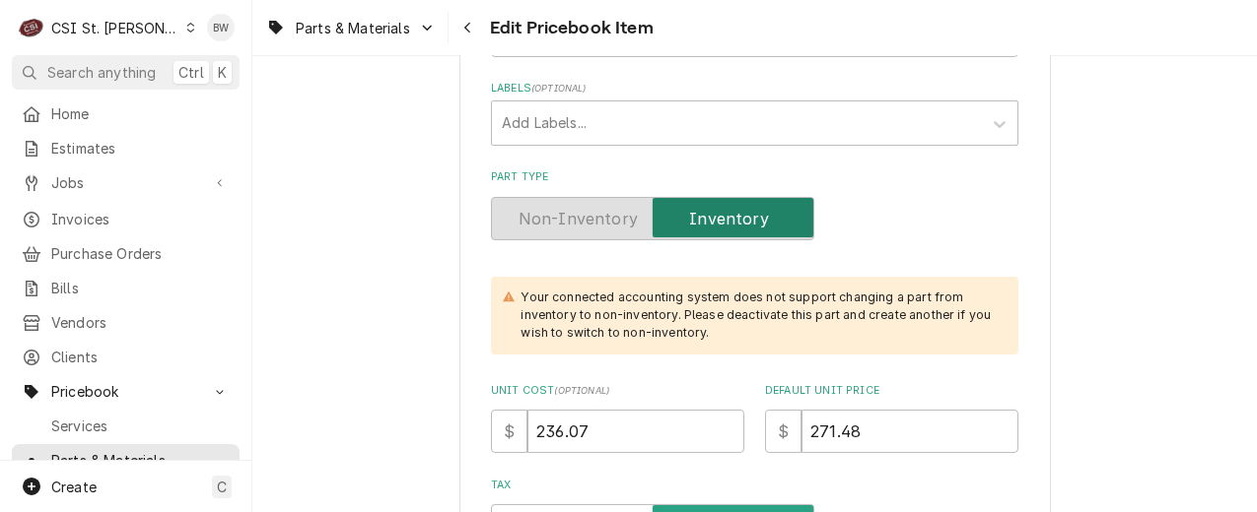
drag, startPoint x: 454, startPoint y: 84, endPoint x: 430, endPoint y: 87, distance: 24.8
click at [722, 383] on label "Unit Cost ( optional )" at bounding box center [617, 391] width 253 height 16
click at [722, 410] on input "236.07" at bounding box center [635, 431] width 217 height 43
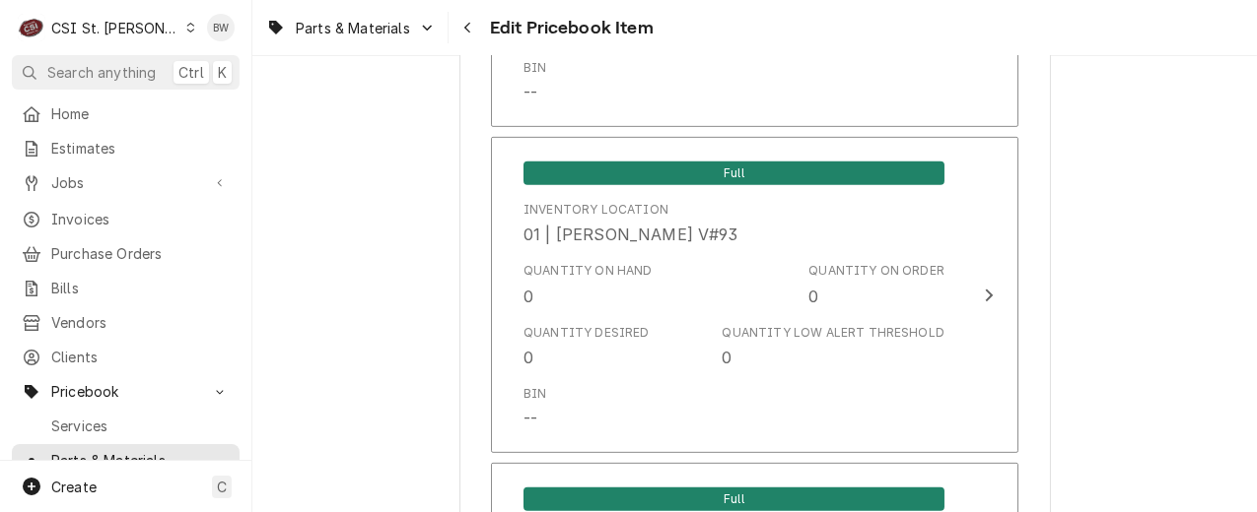
scroll to position [1577, 0]
